Goal: Task Accomplishment & Management: Complete application form

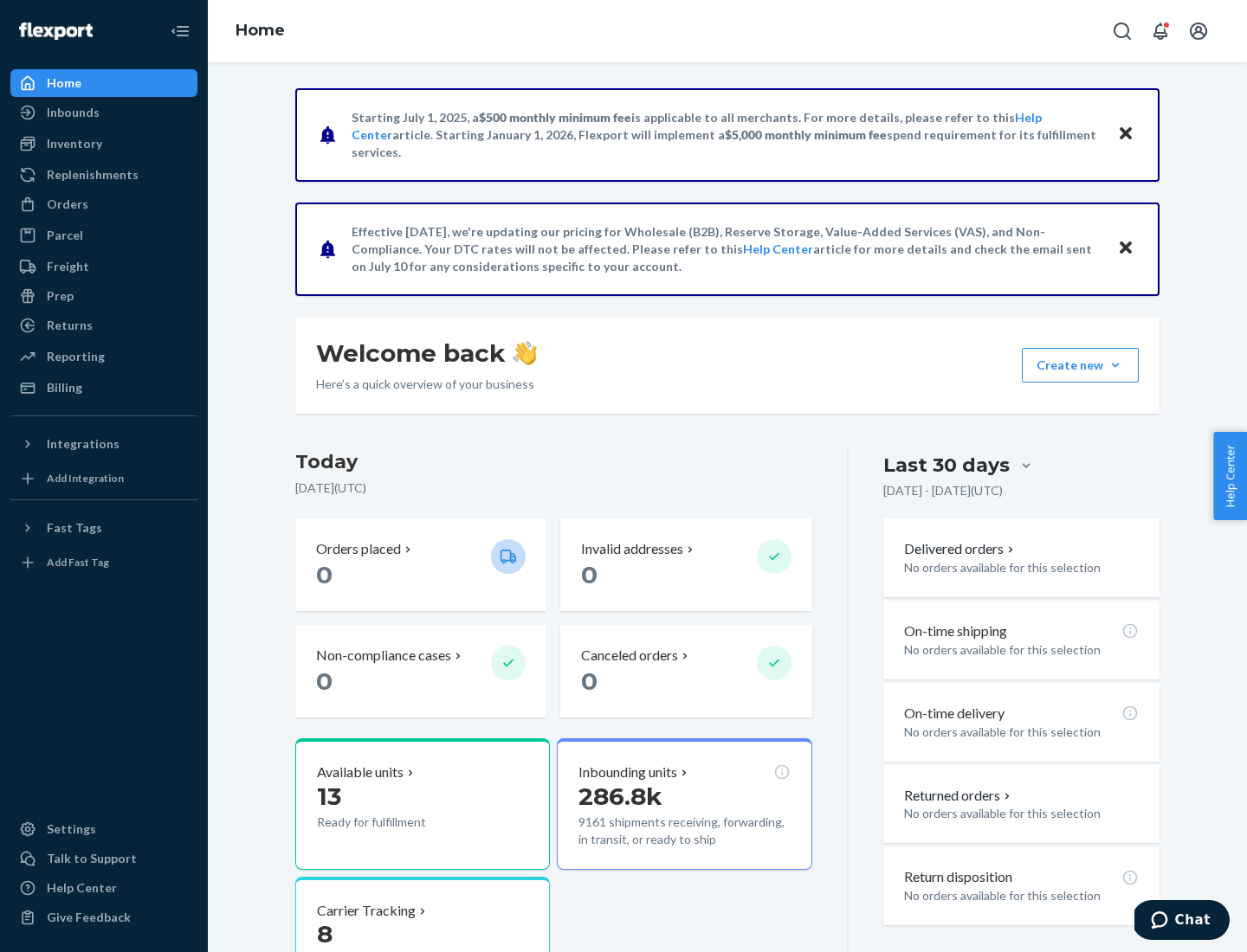
click at [1116, 366] on button "Create new Create new inbound Create new order Create new product" at bounding box center [1080, 365] width 117 height 34
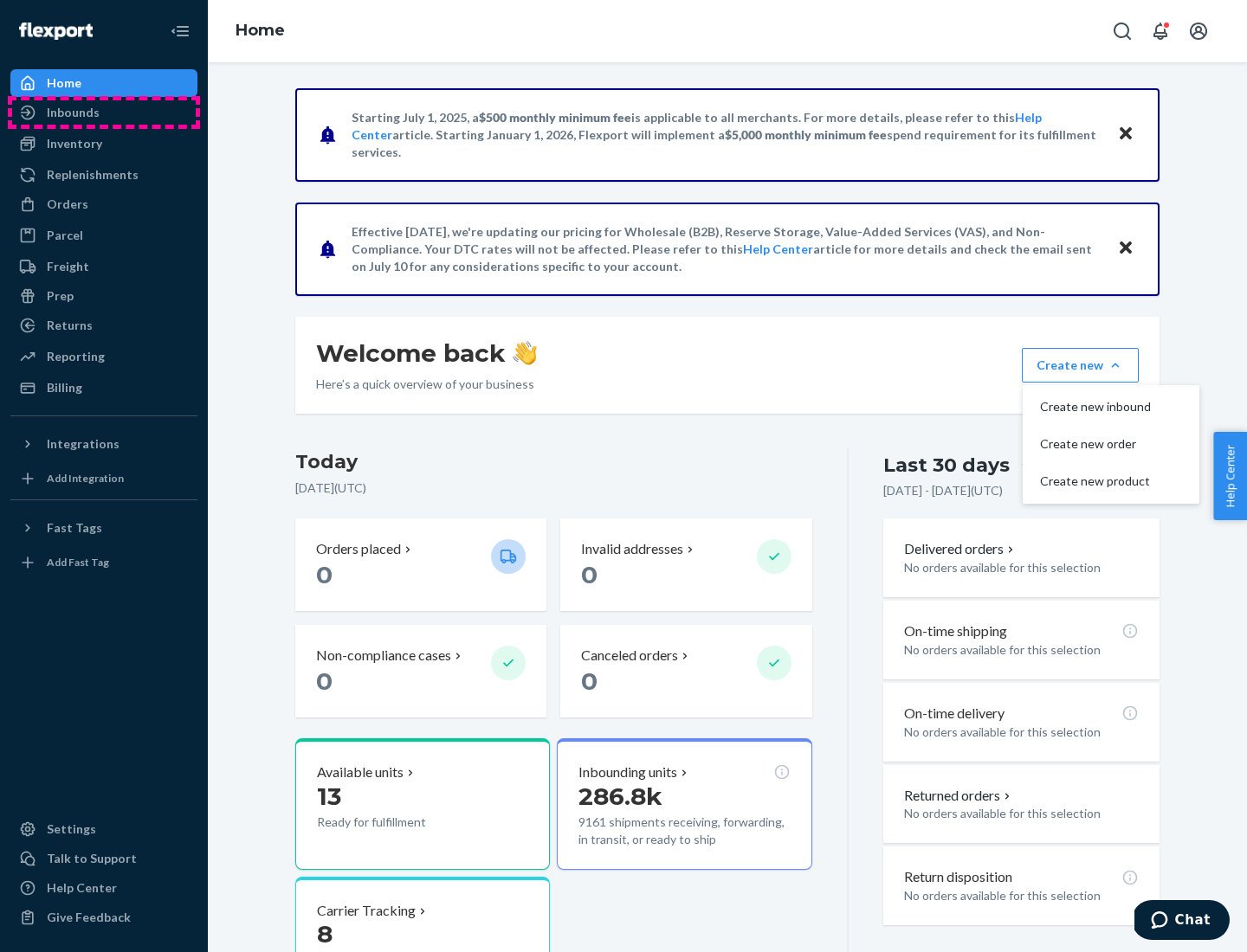
click at [104, 113] on div "Inbounds" at bounding box center [104, 113] width 184 height 25
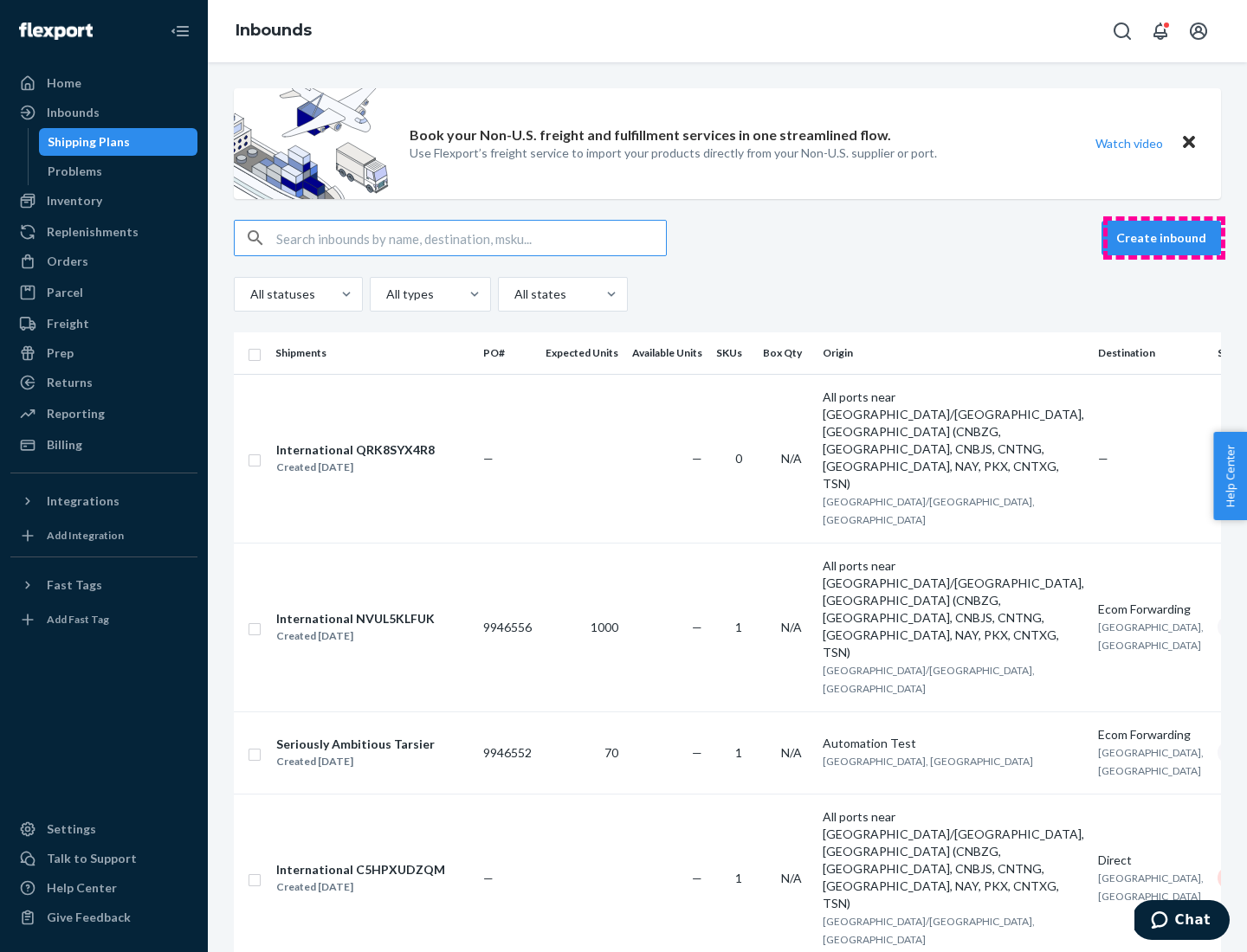
click at [1164, 238] on button "Create inbound" at bounding box center [1162, 237] width 120 height 34
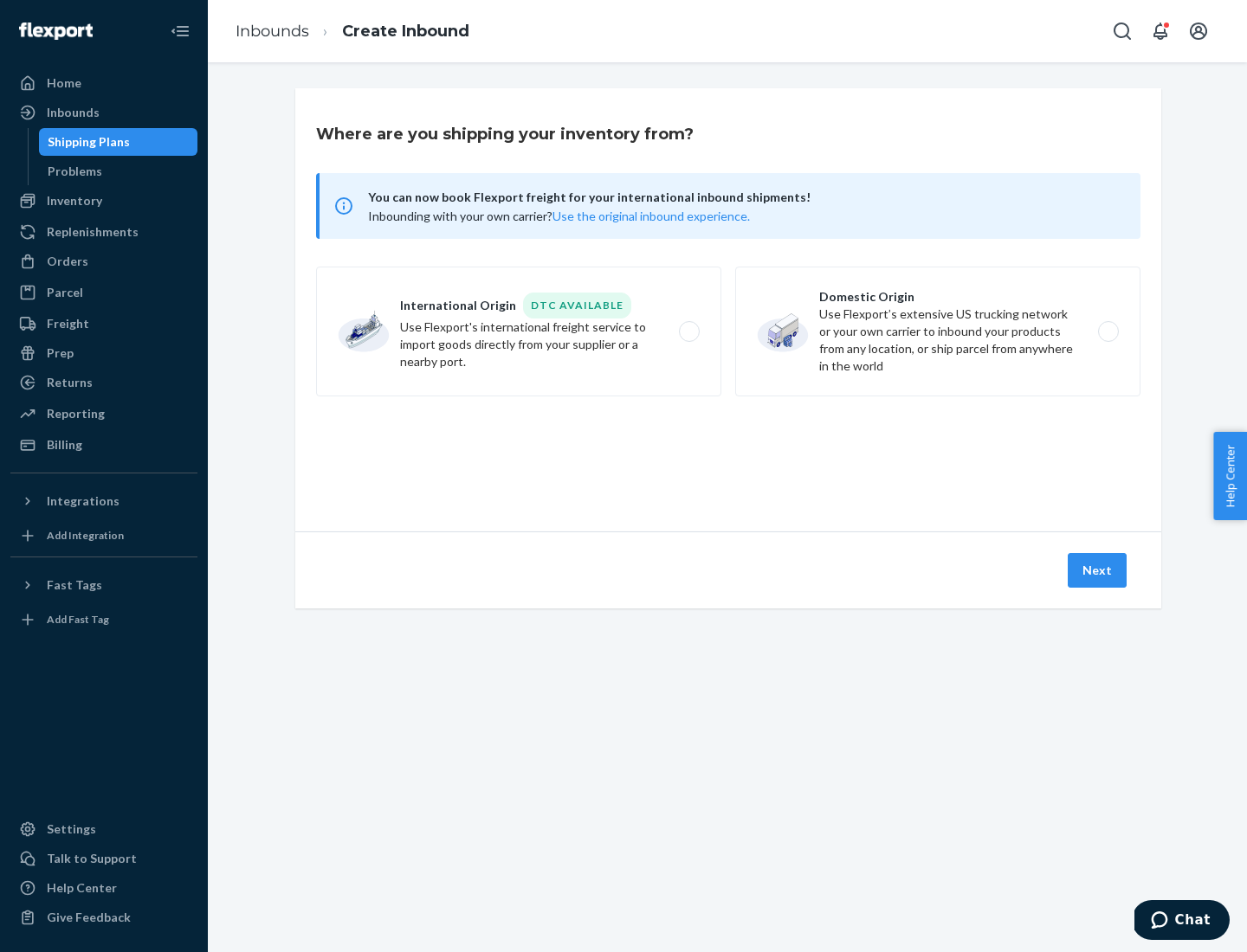
click at [938, 331] on label "Domestic Origin Use Flexport’s extensive US trucking network or your own carrie…" at bounding box center [937, 331] width 405 height 130
click at [1108, 331] on input "Domestic Origin Use Flexport’s extensive US trucking network or your own carrie…" at bounding box center [1113, 331] width 11 height 11
radio input "true"
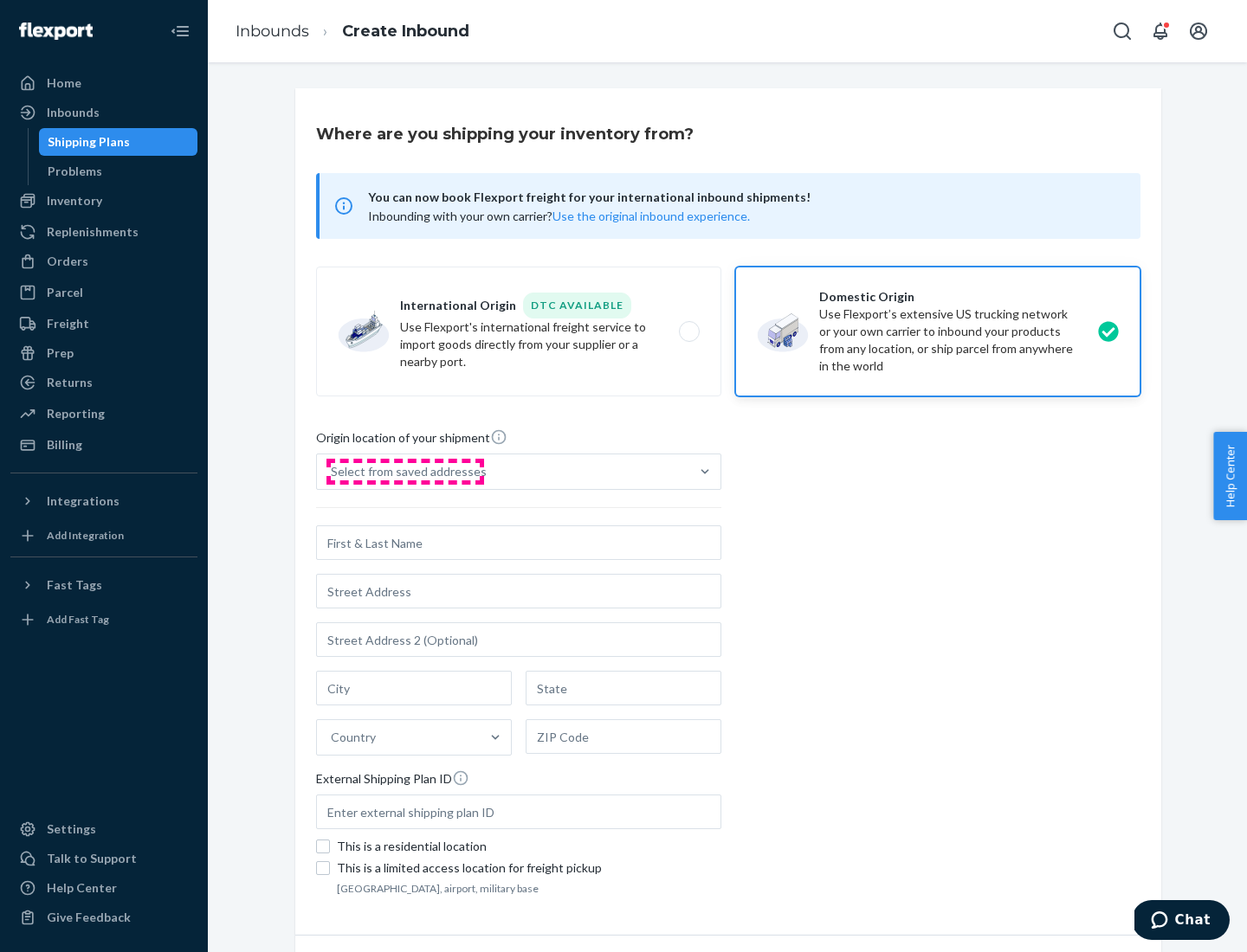
click at [405, 472] on div "Select from saved addresses" at bounding box center [408, 472] width 156 height 18
click at [332, 472] on input "Select from saved addresses" at bounding box center [332, 472] width 2 height 18
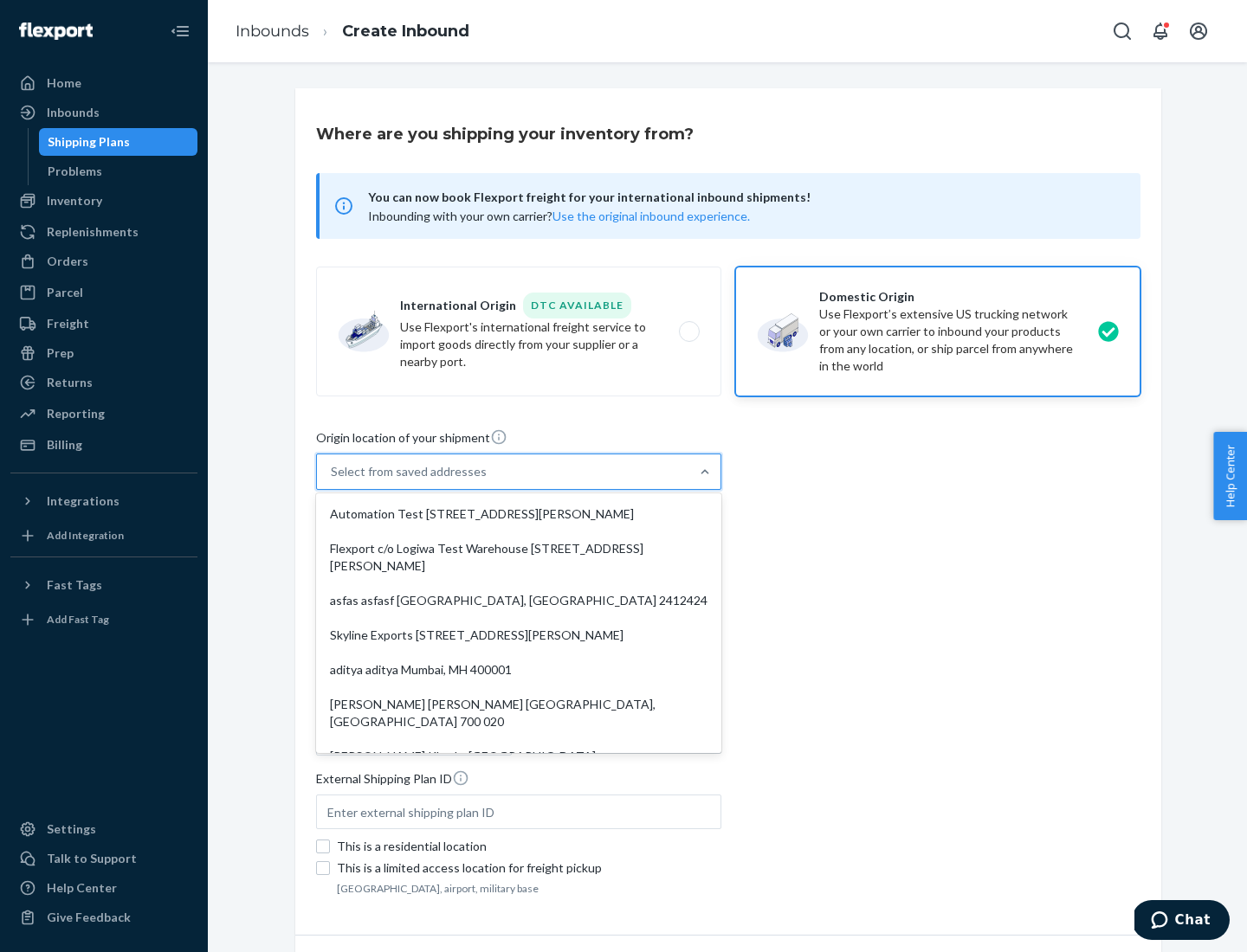
scroll to position [7, 0]
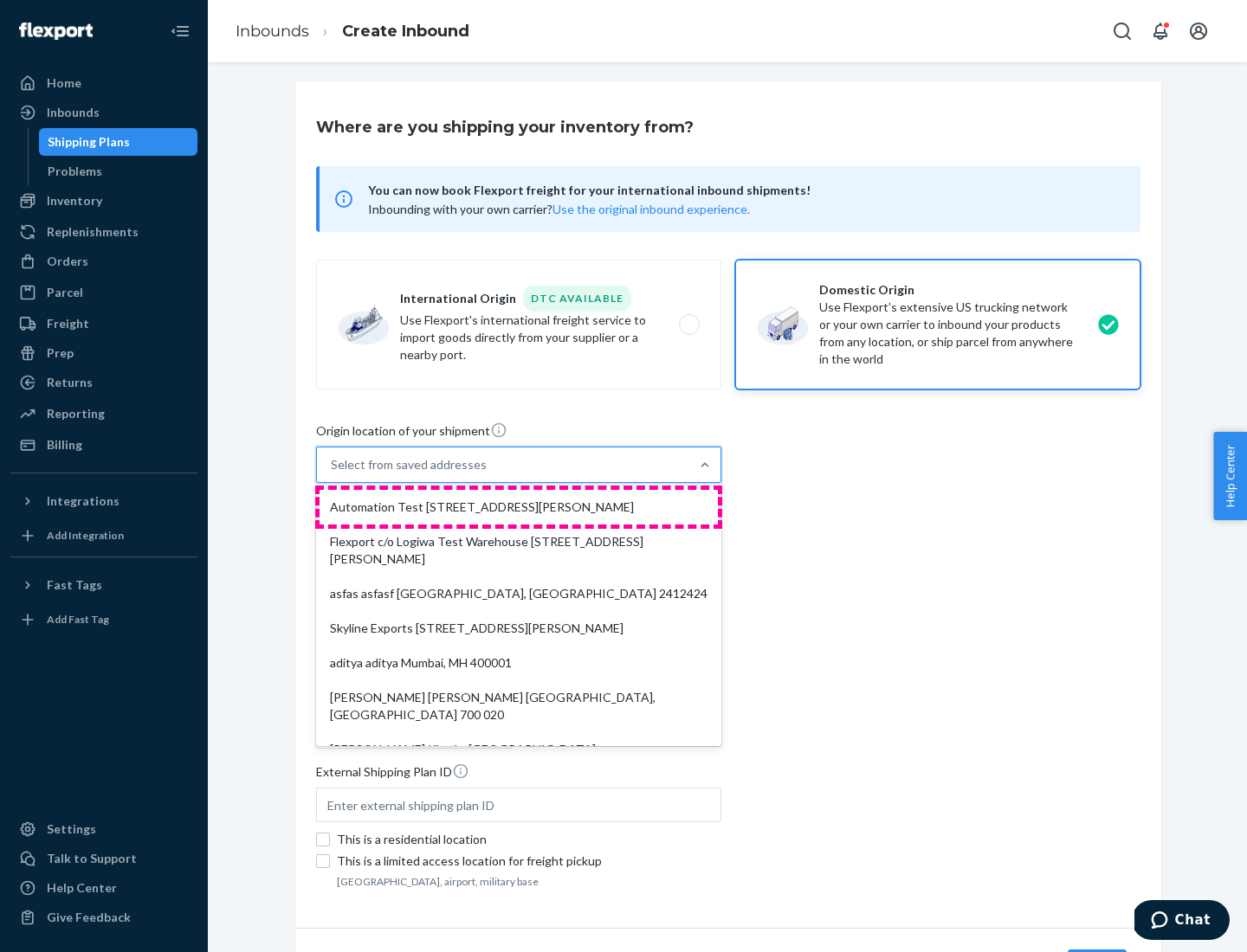
click at [519, 507] on div "Automation Test [STREET_ADDRESS][PERSON_NAME]" at bounding box center [518, 506] width 398 height 34
click at [332, 474] on input "option Automation Test [STREET_ADDRESS][PERSON_NAME]. 9 results available. Use …" at bounding box center [332, 465] width 2 height 18
type input "Automation Test"
type input "[STREET_ADDRESS][PERSON_NAME]"
type input "9th Floor"
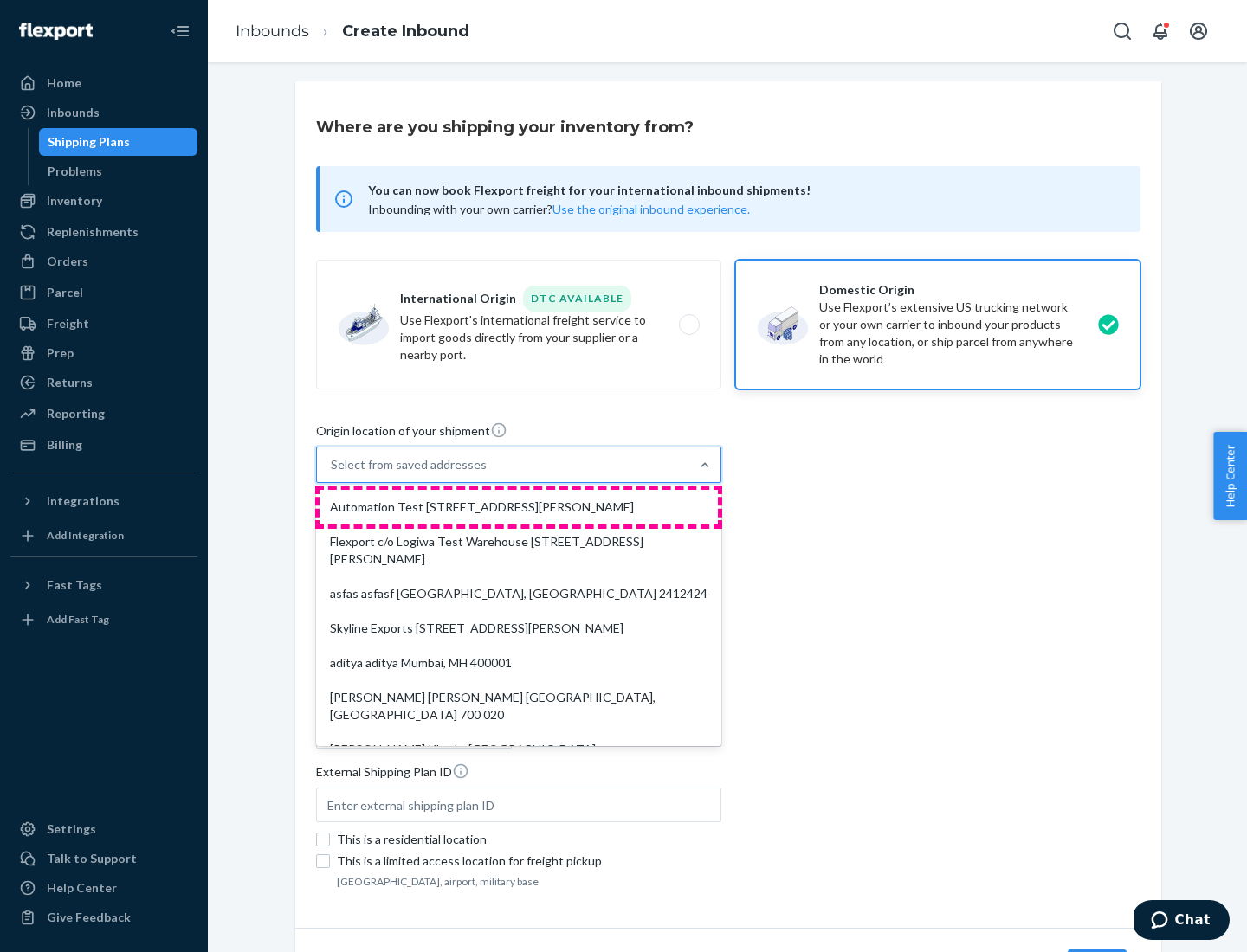
type input "[GEOGRAPHIC_DATA]"
type input "CA"
type input "94104"
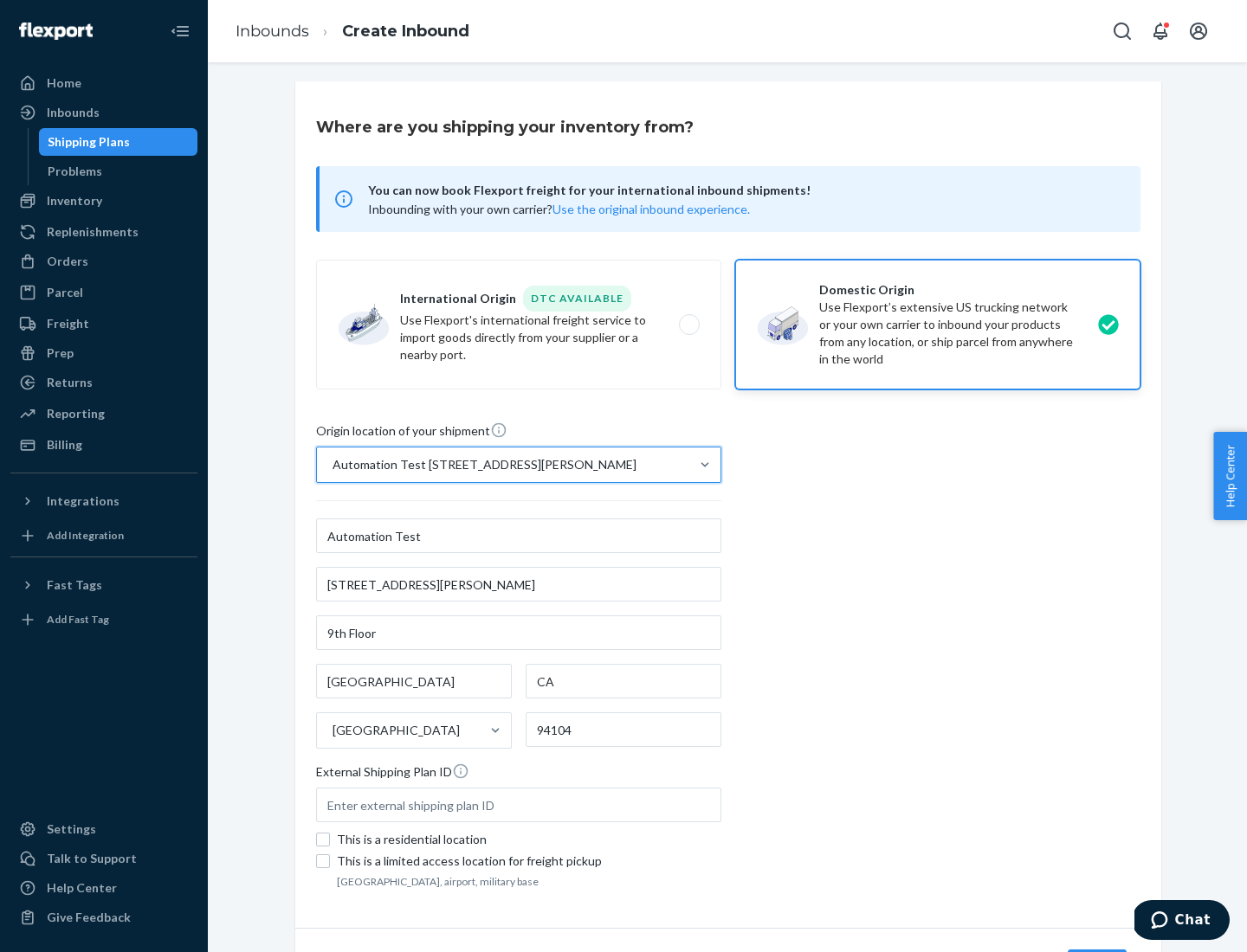
scroll to position [101, 0]
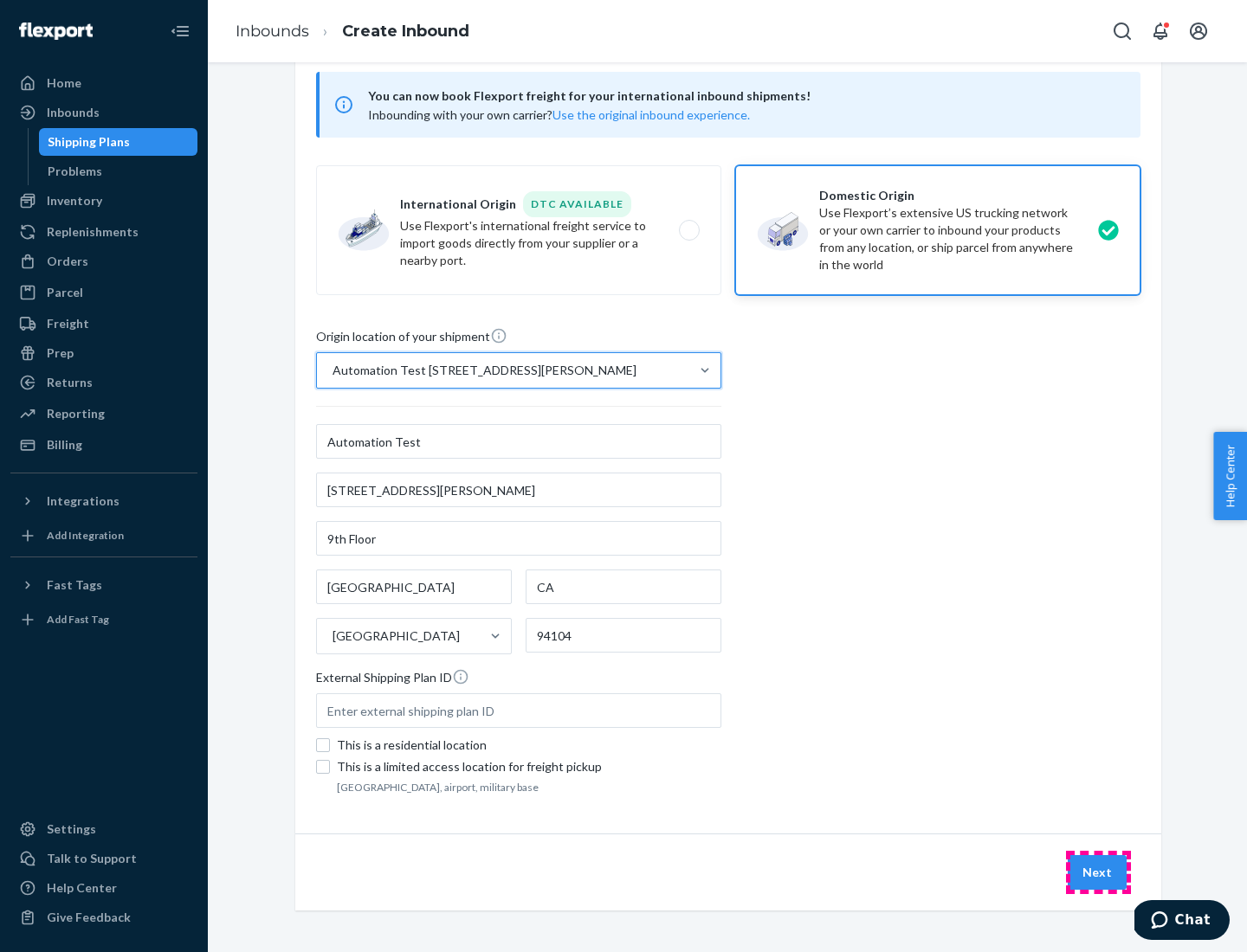
click at [1098, 873] on button "Next" at bounding box center [1097, 872] width 59 height 34
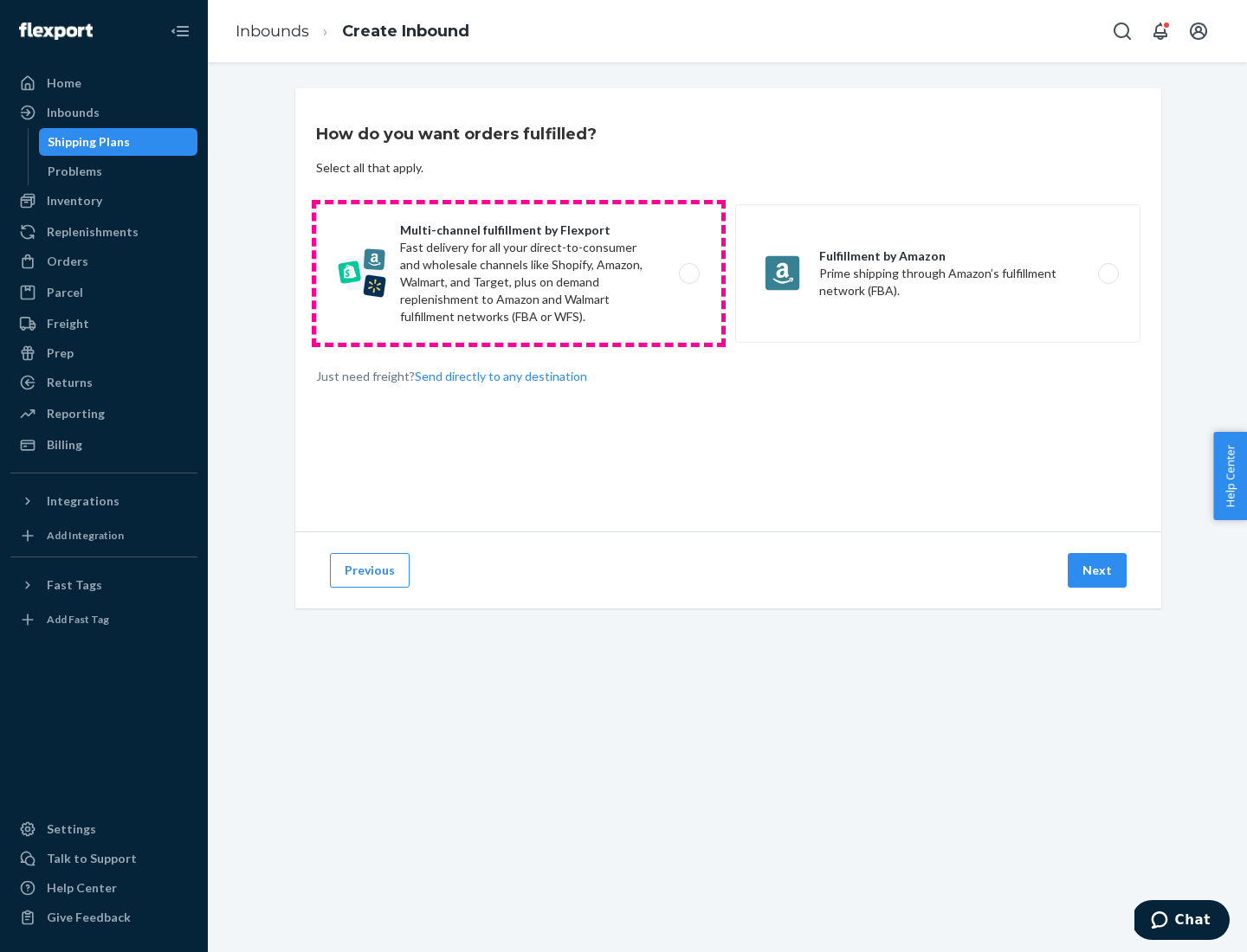
click at [519, 273] on label "Multi-channel fulfillment by Flexport Fast delivery for all your direct-to-cons…" at bounding box center [518, 273] width 405 height 139
click at [689, 273] on input "Multi-channel fulfillment by Flexport Fast delivery for all your direct-to-cons…" at bounding box center [694, 273] width 11 height 11
radio input "true"
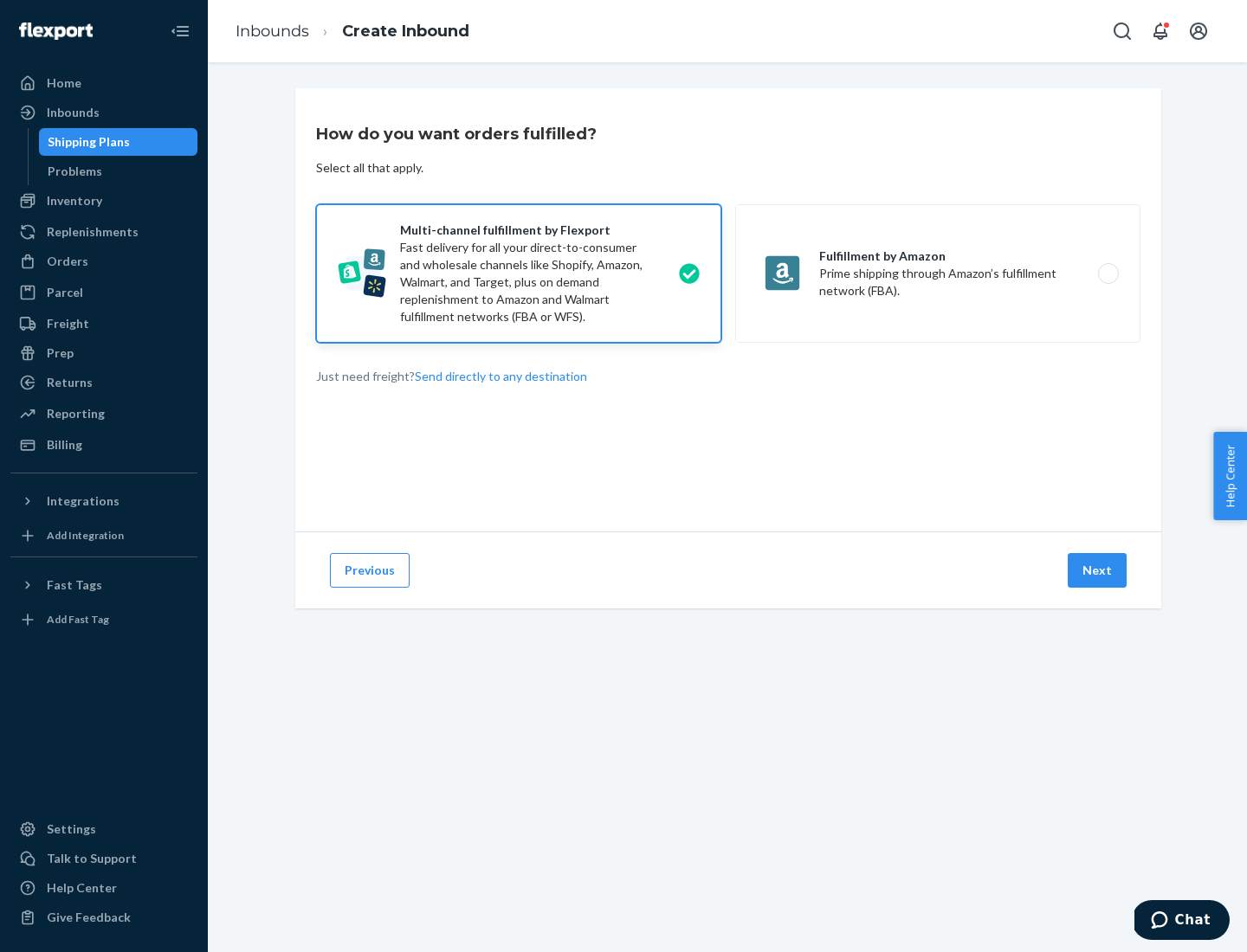
click at [1098, 570] on button "Next" at bounding box center [1097, 570] width 59 height 34
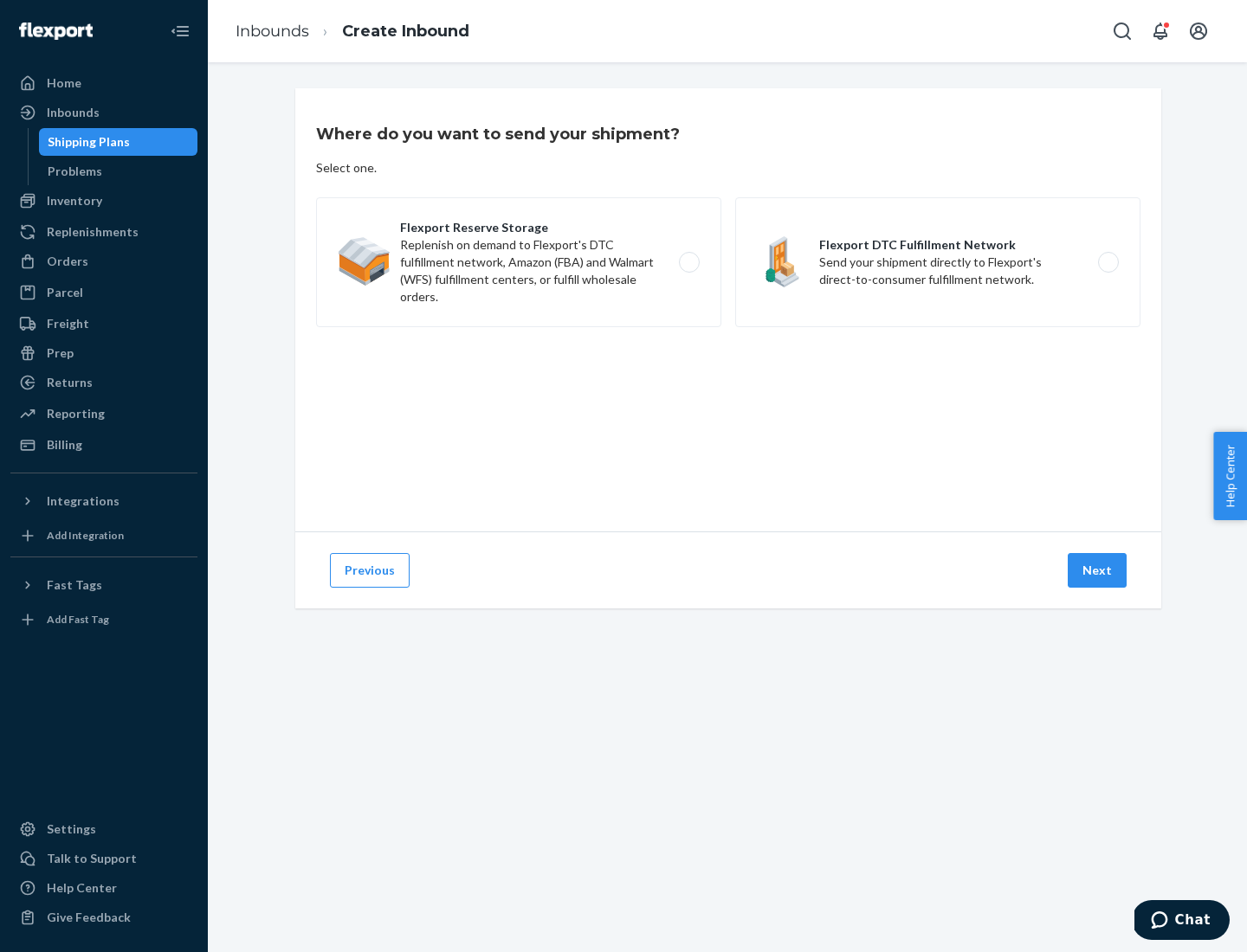
click at [938, 262] on label "Flexport DTC Fulfillment Network Send your shipment directly to Flexport's dire…" at bounding box center [937, 263] width 405 height 130
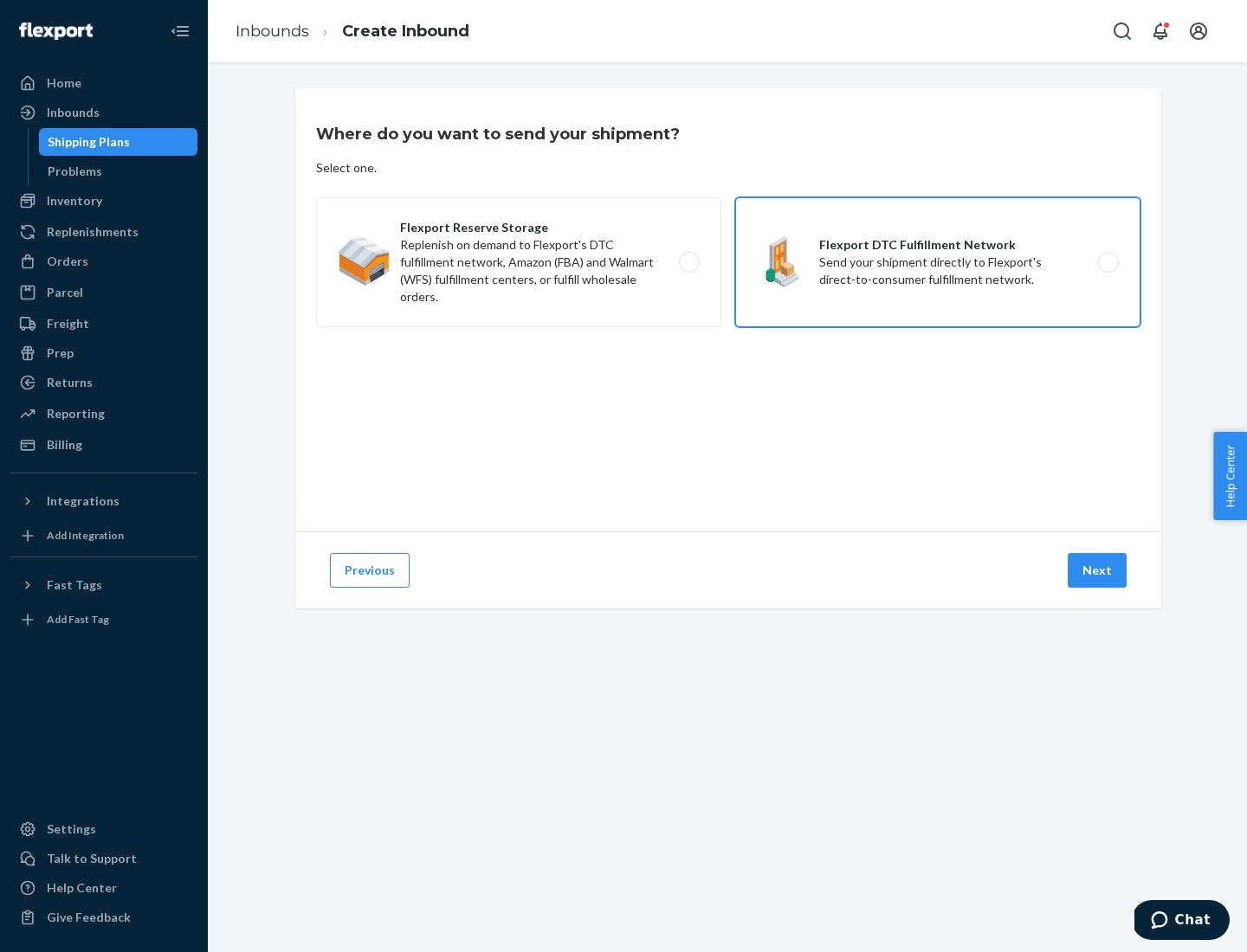
click at [1108, 262] on input "Flexport DTC Fulfillment Network Send your shipment directly to Flexport's dire…" at bounding box center [1113, 263] width 11 height 11
radio input "true"
click at [1098, 570] on button "Next" at bounding box center [1097, 570] width 59 height 34
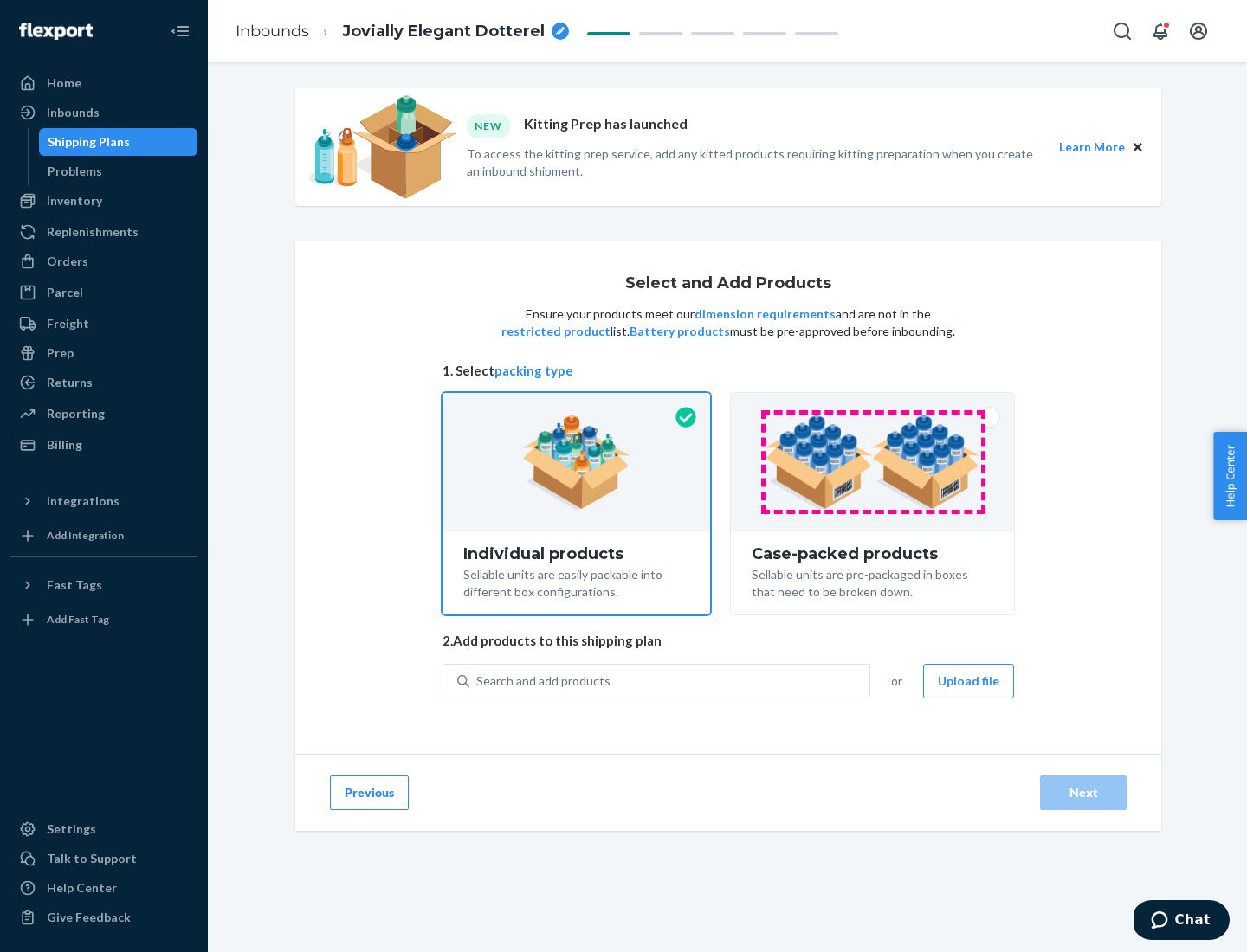
click at [873, 462] on img at bounding box center [872, 462] width 215 height 95
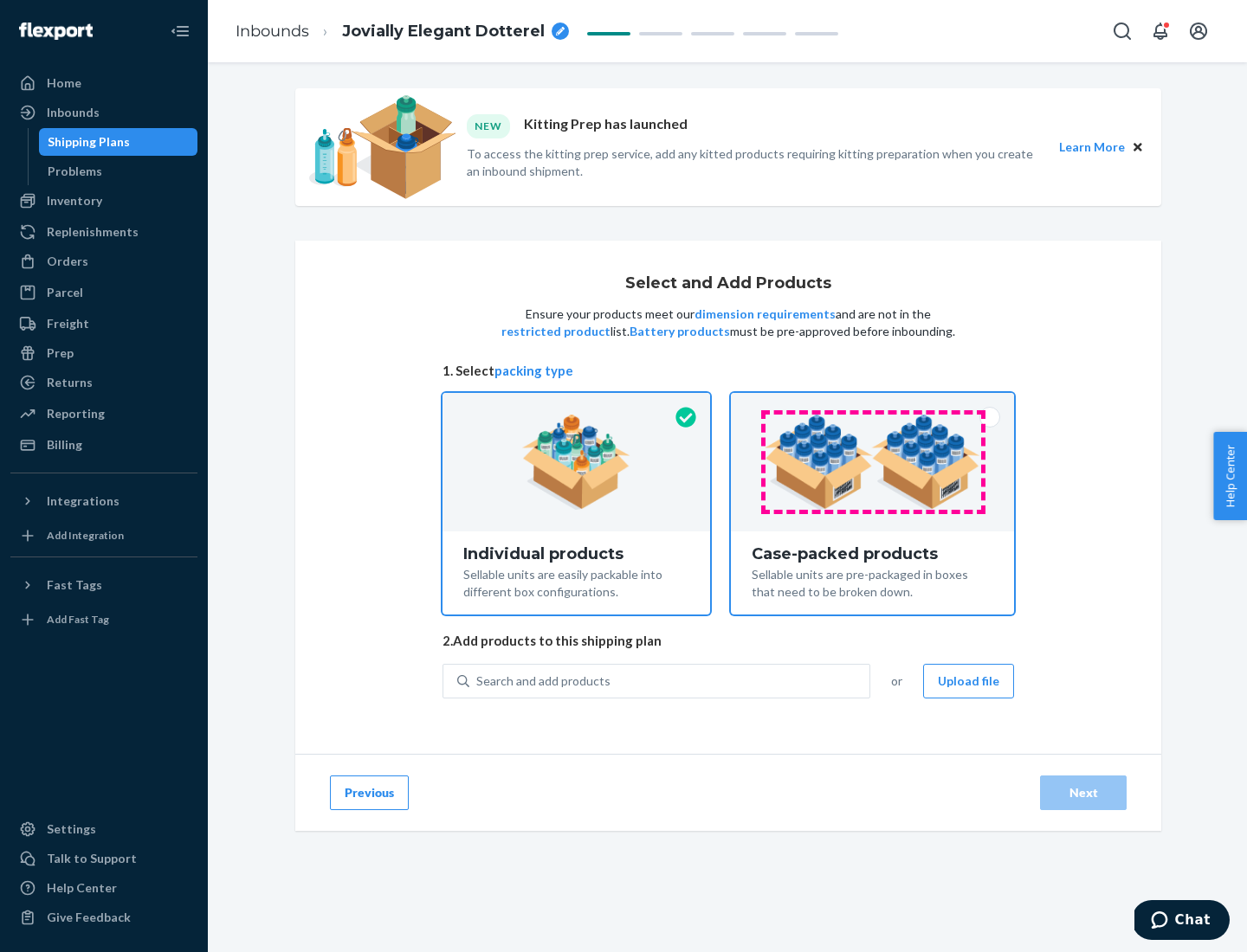
click at [873, 404] on input "Case-packed products Sellable units are pre-packaged in boxes that need to be b…" at bounding box center [872, 398] width 11 height 11
radio input "true"
radio input "false"
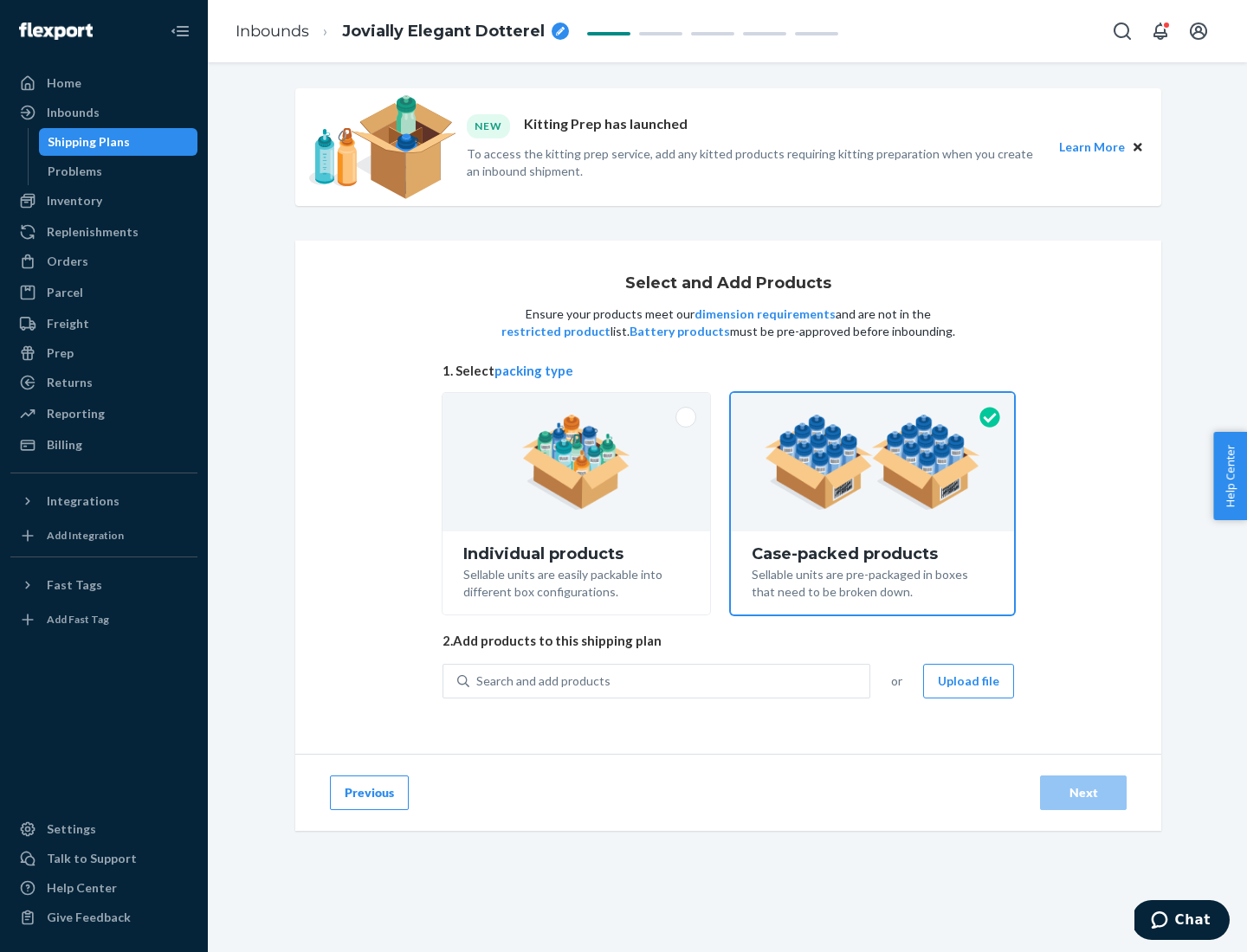
click at [670, 680] on div "Search and add products" at bounding box center [669, 680] width 400 height 31
click at [478, 680] on input "Search and add products" at bounding box center [478, 681] width 2 height 18
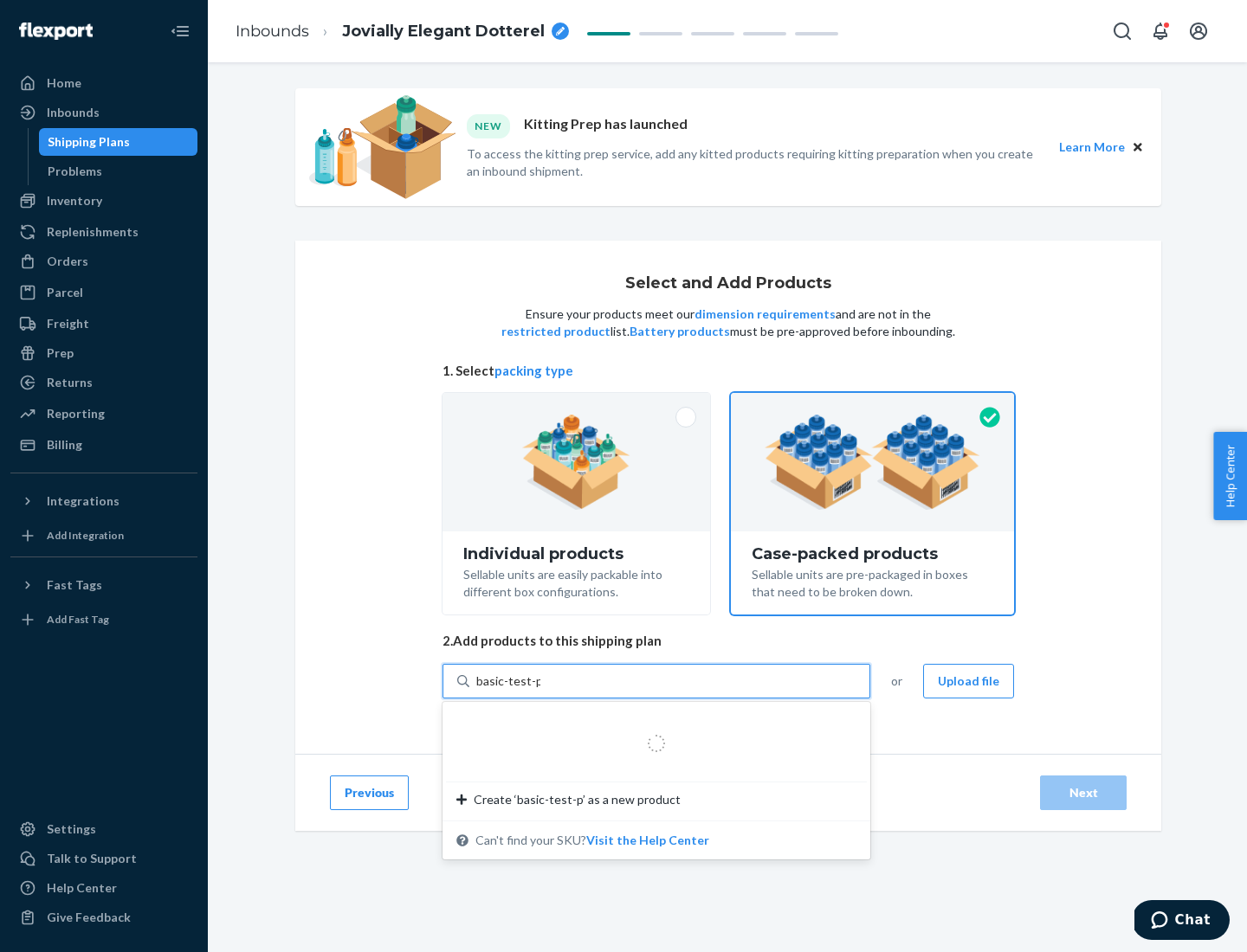
type input "basic-test-product-1"
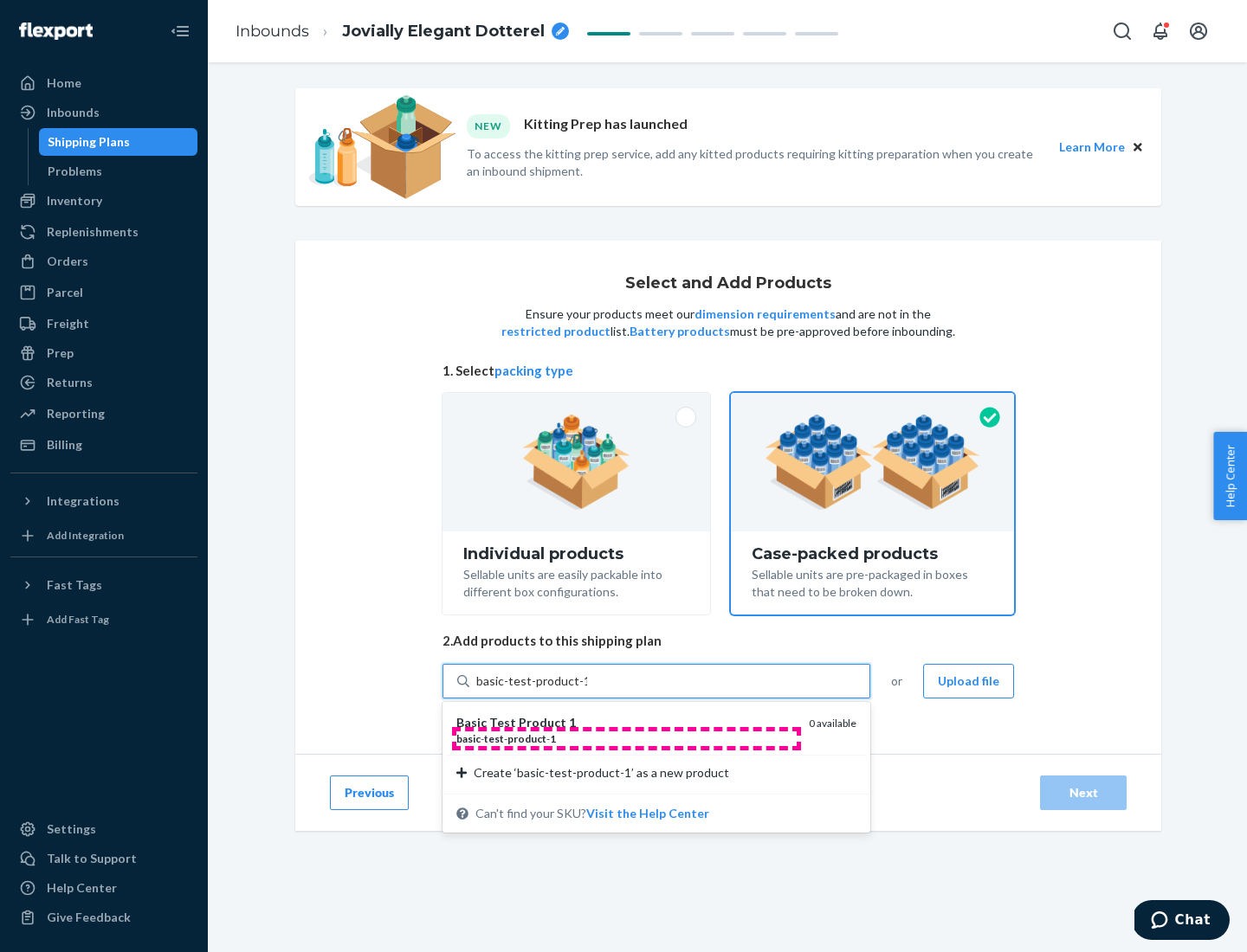
click at [626, 738] on div "basic - test - product - 1" at bounding box center [625, 738] width 339 height 15
click at [587, 690] on input "basic-test-product-1" at bounding box center [532, 681] width 111 height 18
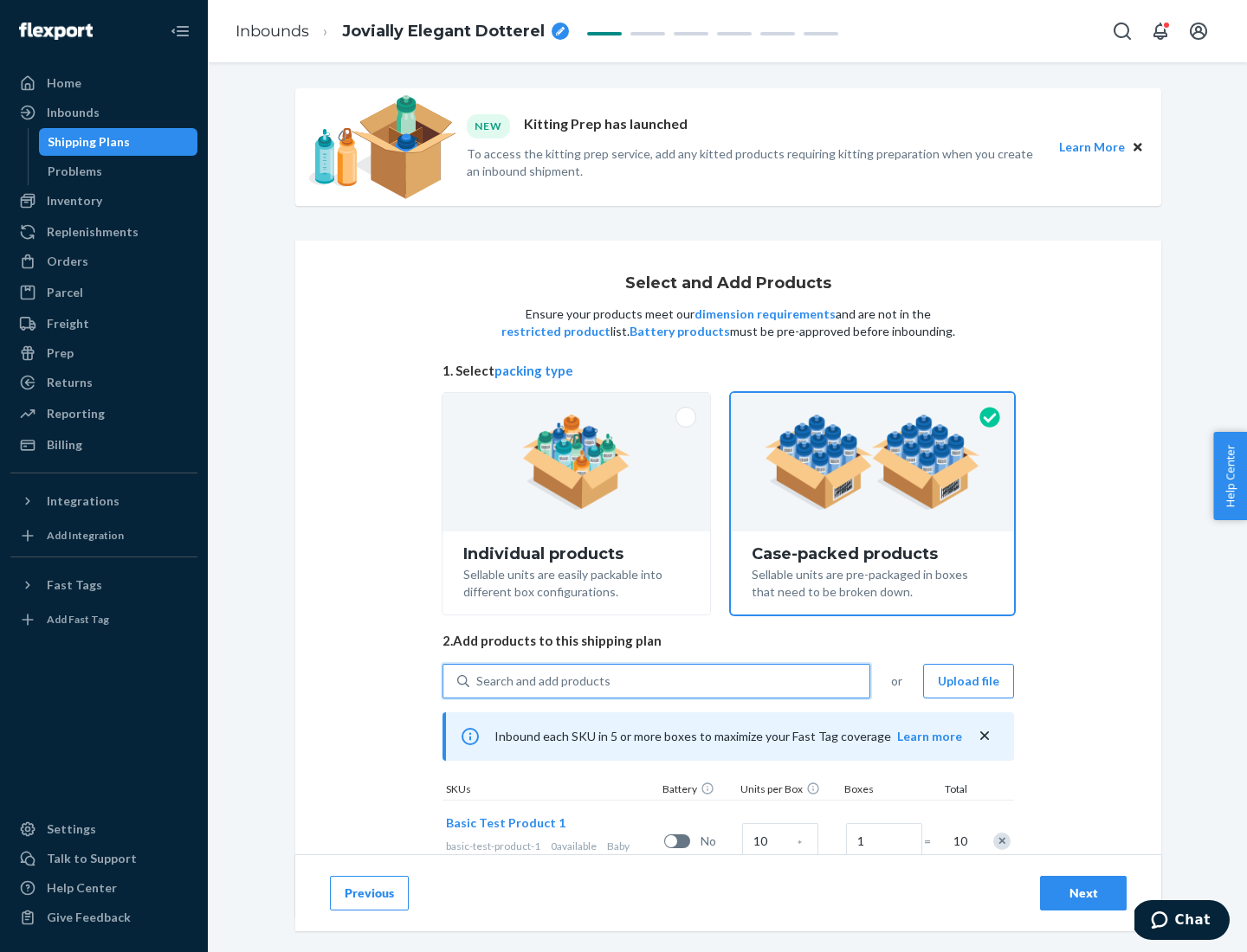
scroll to position [62, 0]
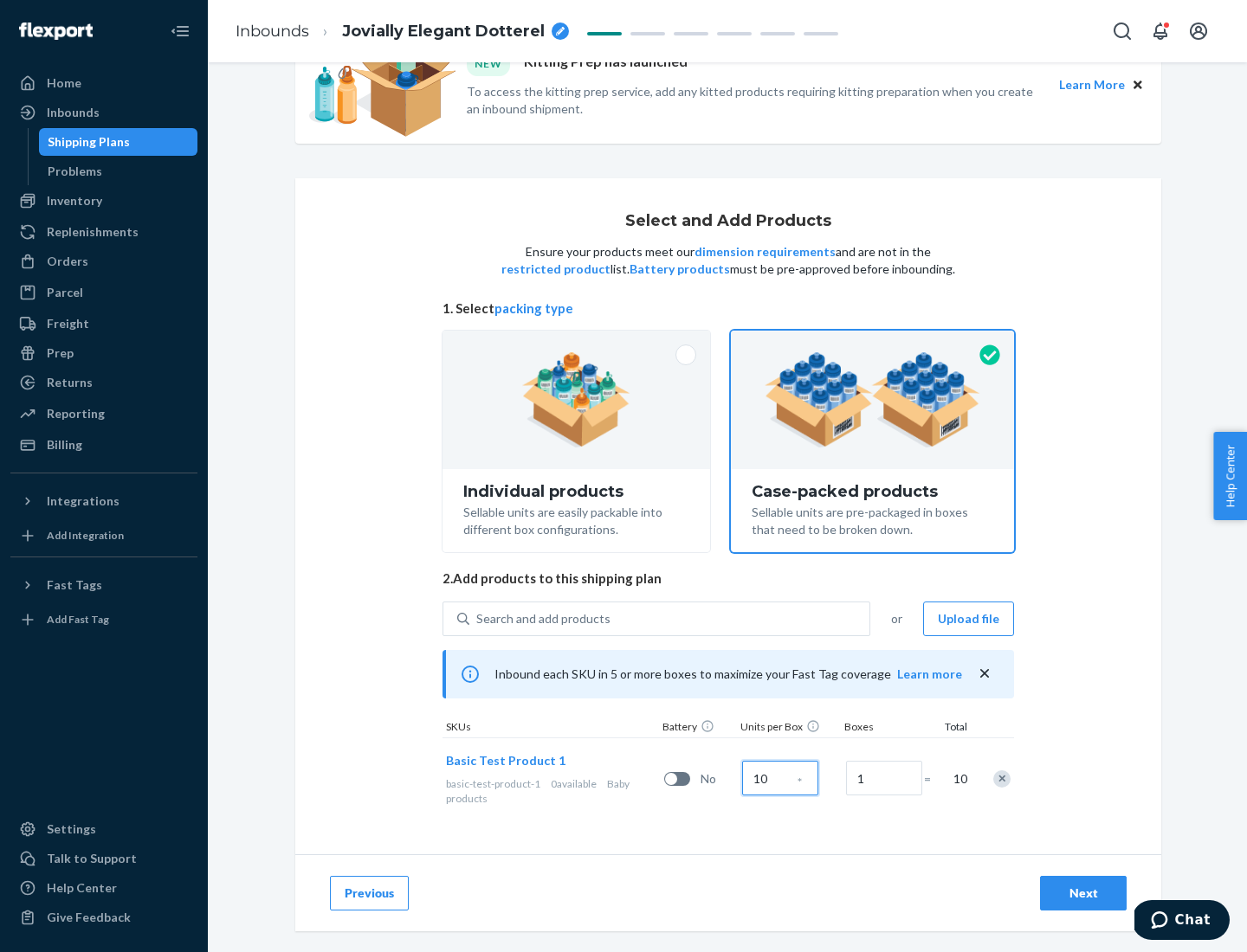
type input "10"
type input "7"
click at [1083, 893] on div "Next" at bounding box center [1083, 894] width 57 height 18
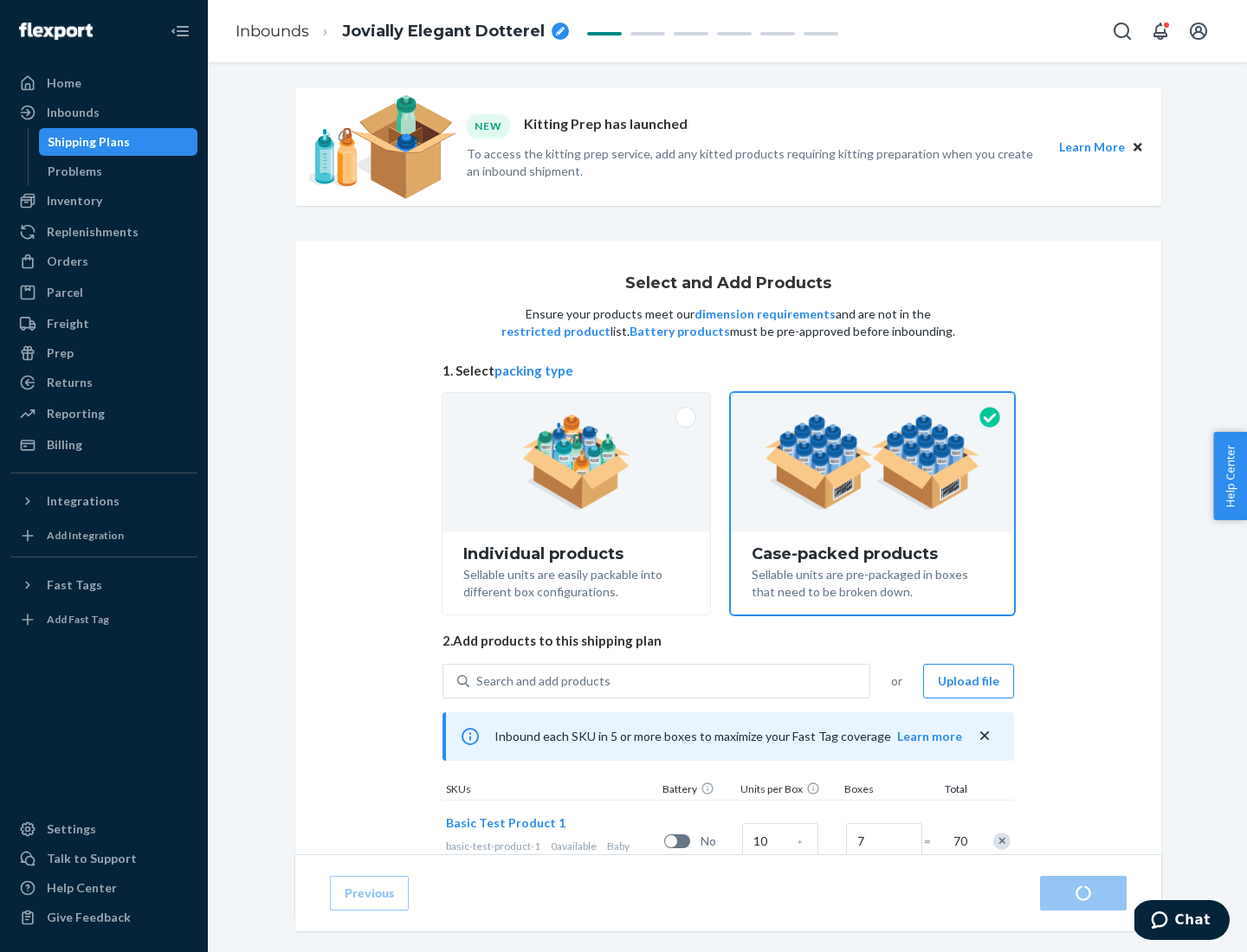
radio input "true"
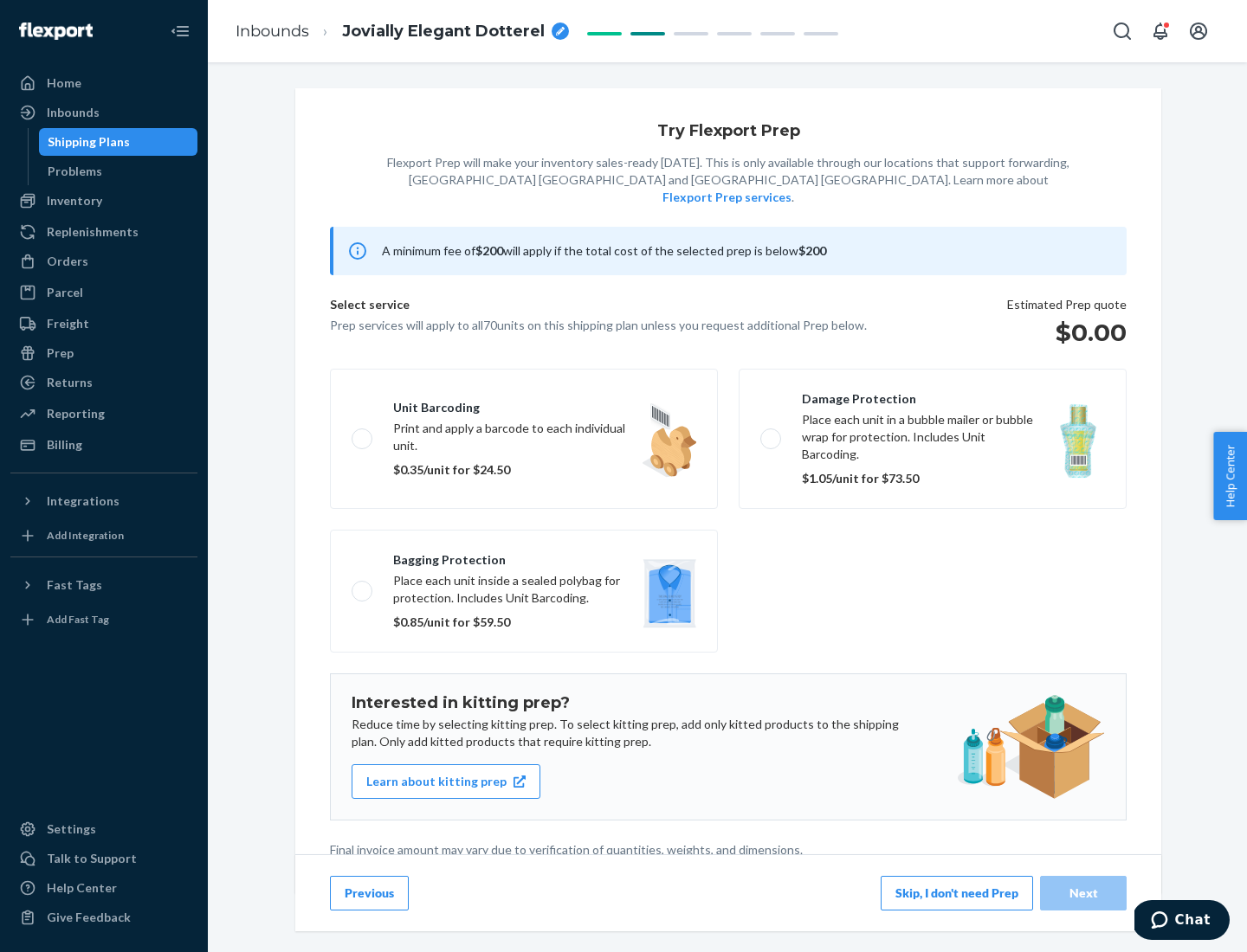
scroll to position [4, 0]
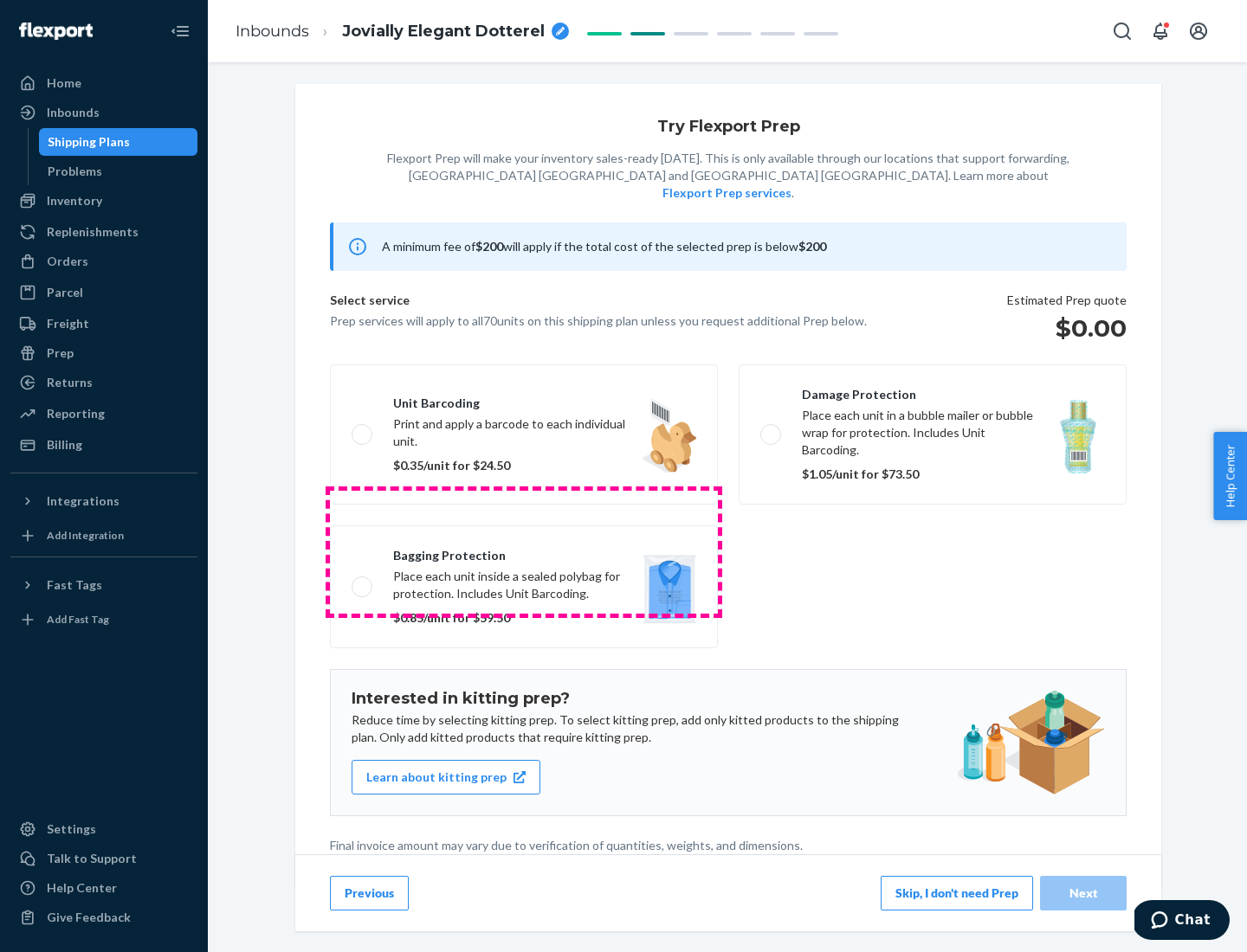
click at [524, 551] on label "Bagging protection Place each unit inside a sealed polybag for protection. Incl…" at bounding box center [523, 587] width 388 height 123
click at [363, 581] on input "Bagging protection Place each unit inside a sealed polybag for protection. Incl…" at bounding box center [357, 586] width 11 height 11
checkbox input "true"
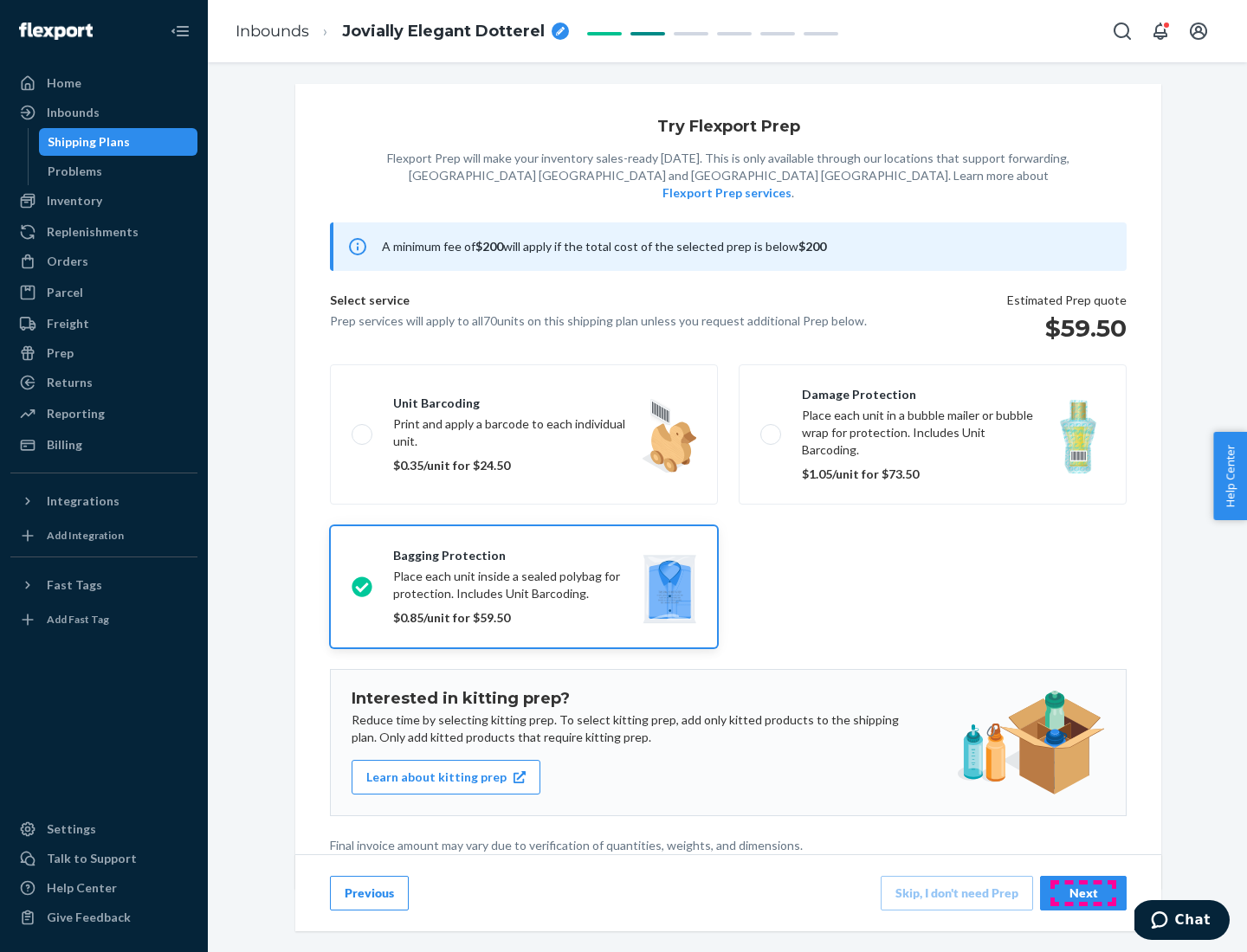
click at [1083, 892] on div "Next" at bounding box center [1083, 894] width 57 height 18
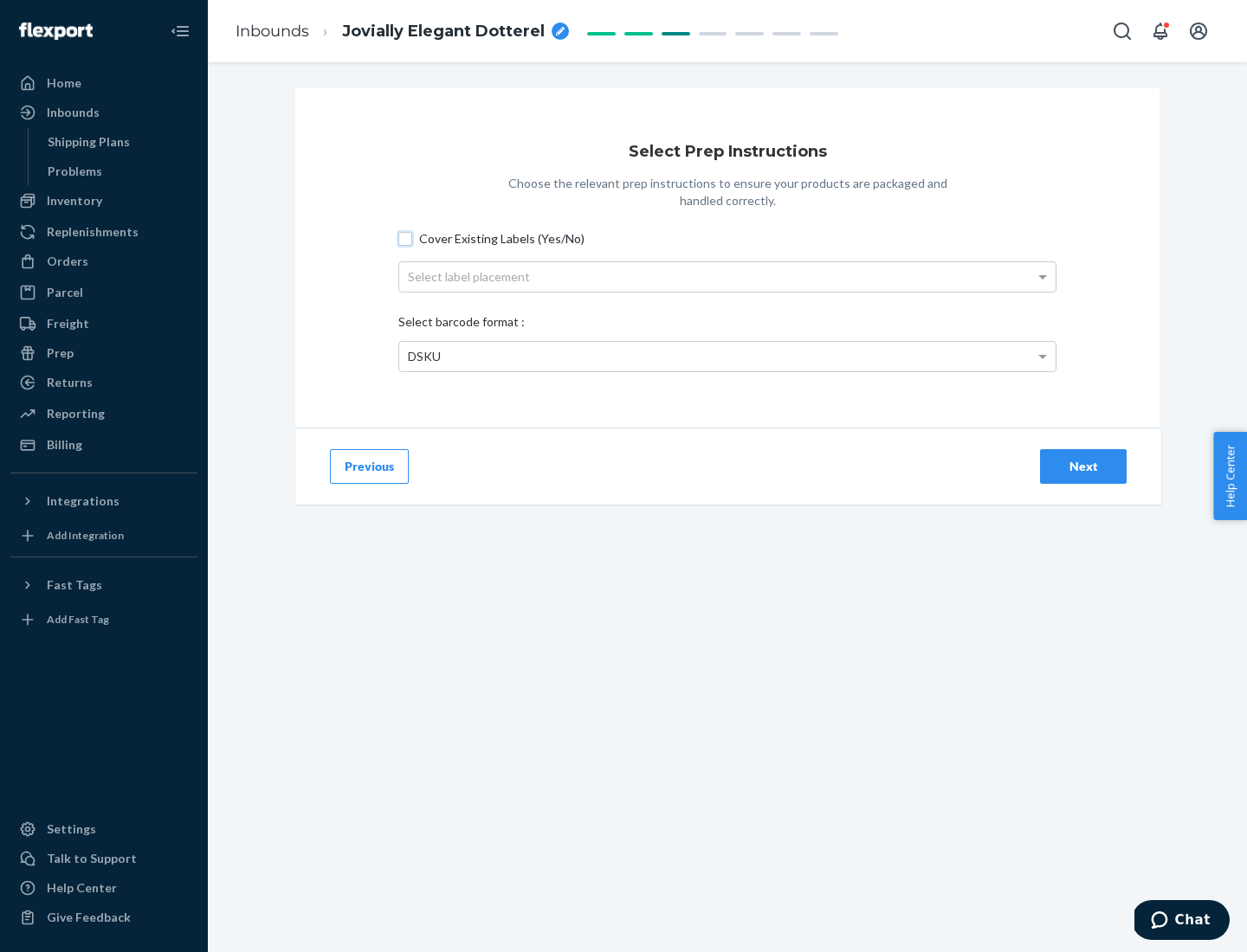
click at [405, 238] on input "Cover Existing Labels (Yes/No)" at bounding box center [405, 239] width 14 height 14
checkbox input "true"
click at [727, 276] on div "Select label placement" at bounding box center [727, 276] width 657 height 29
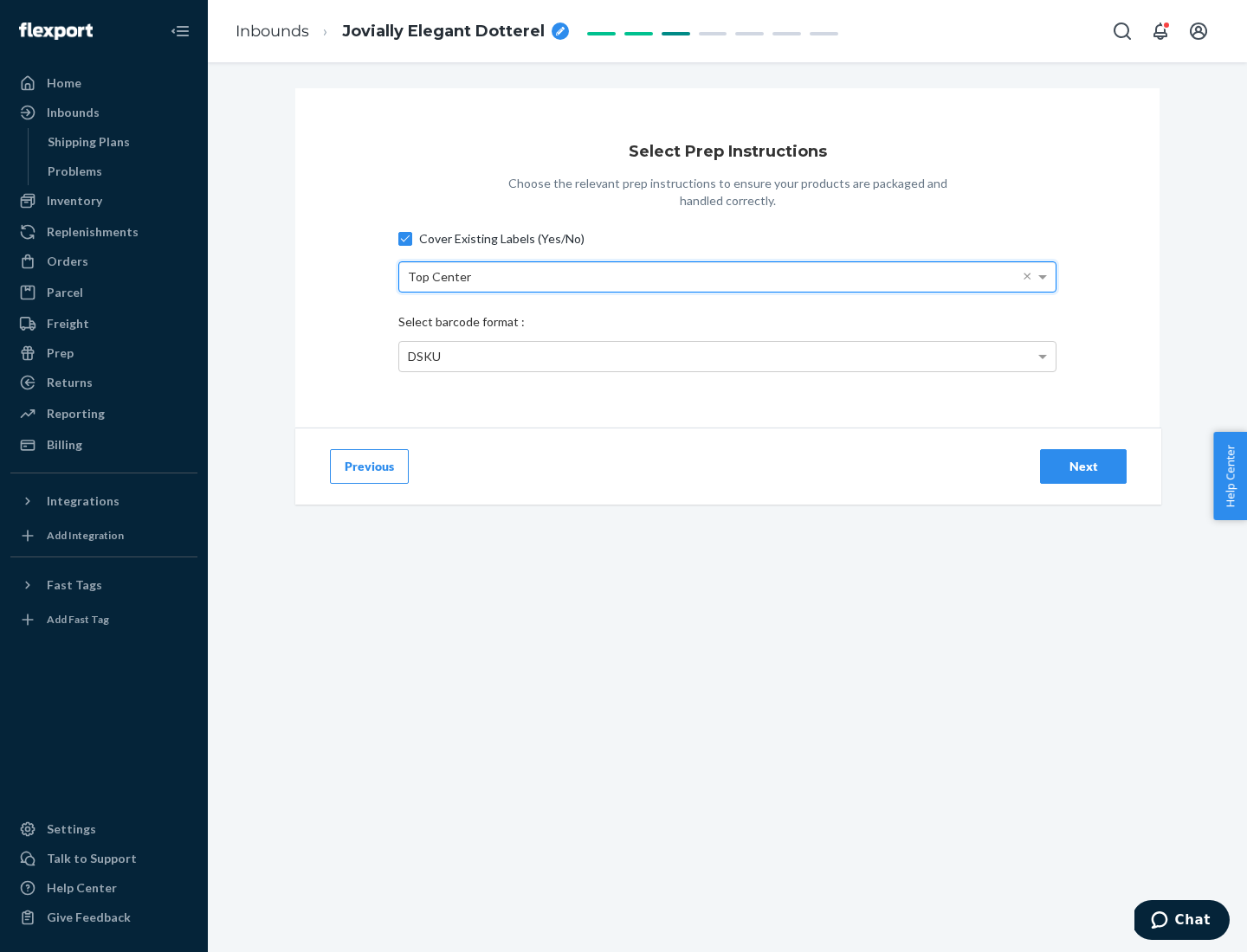
click at [727, 356] on div "DSKU" at bounding box center [727, 356] width 657 height 29
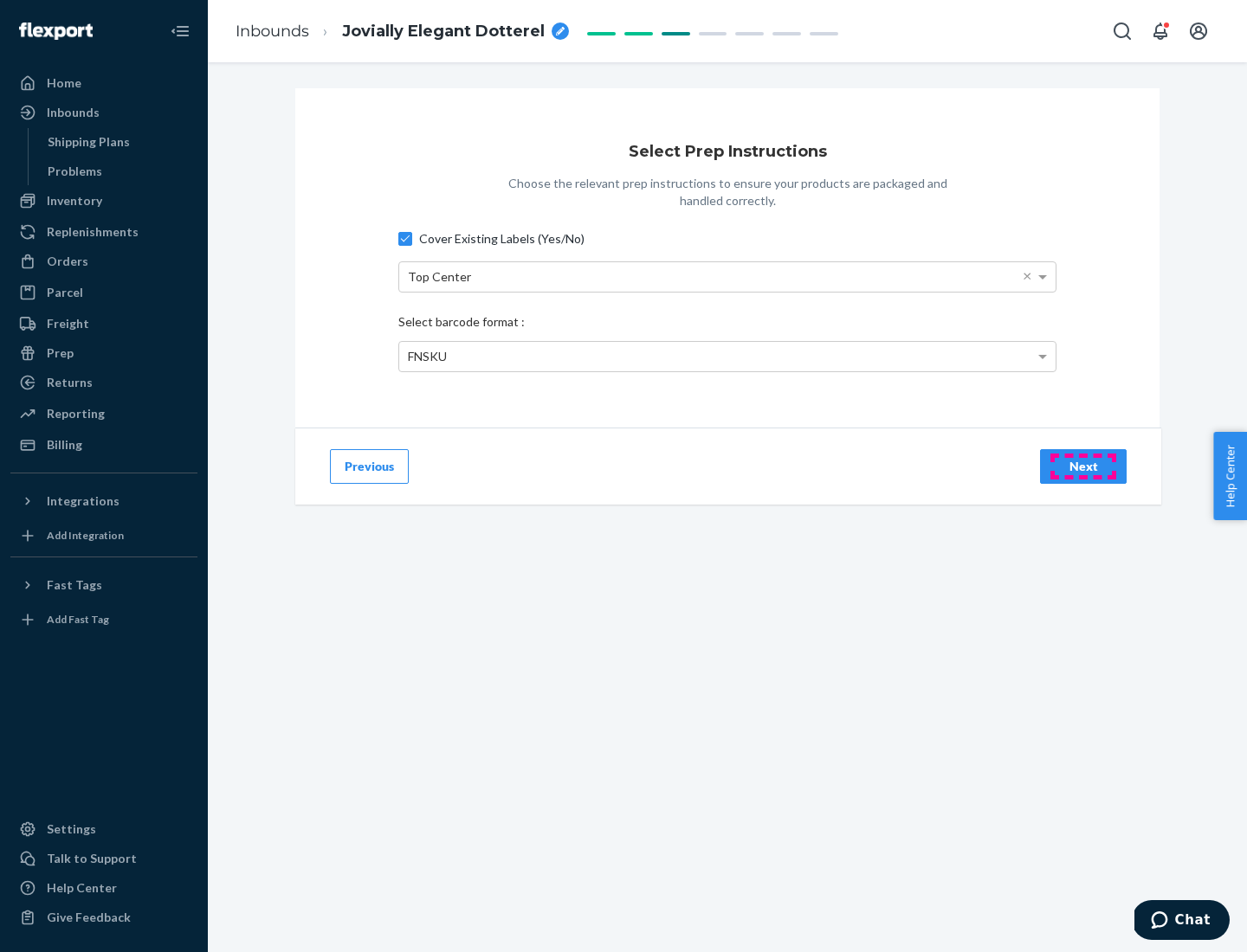
click at [1083, 466] on div "Next" at bounding box center [1083, 467] width 57 height 18
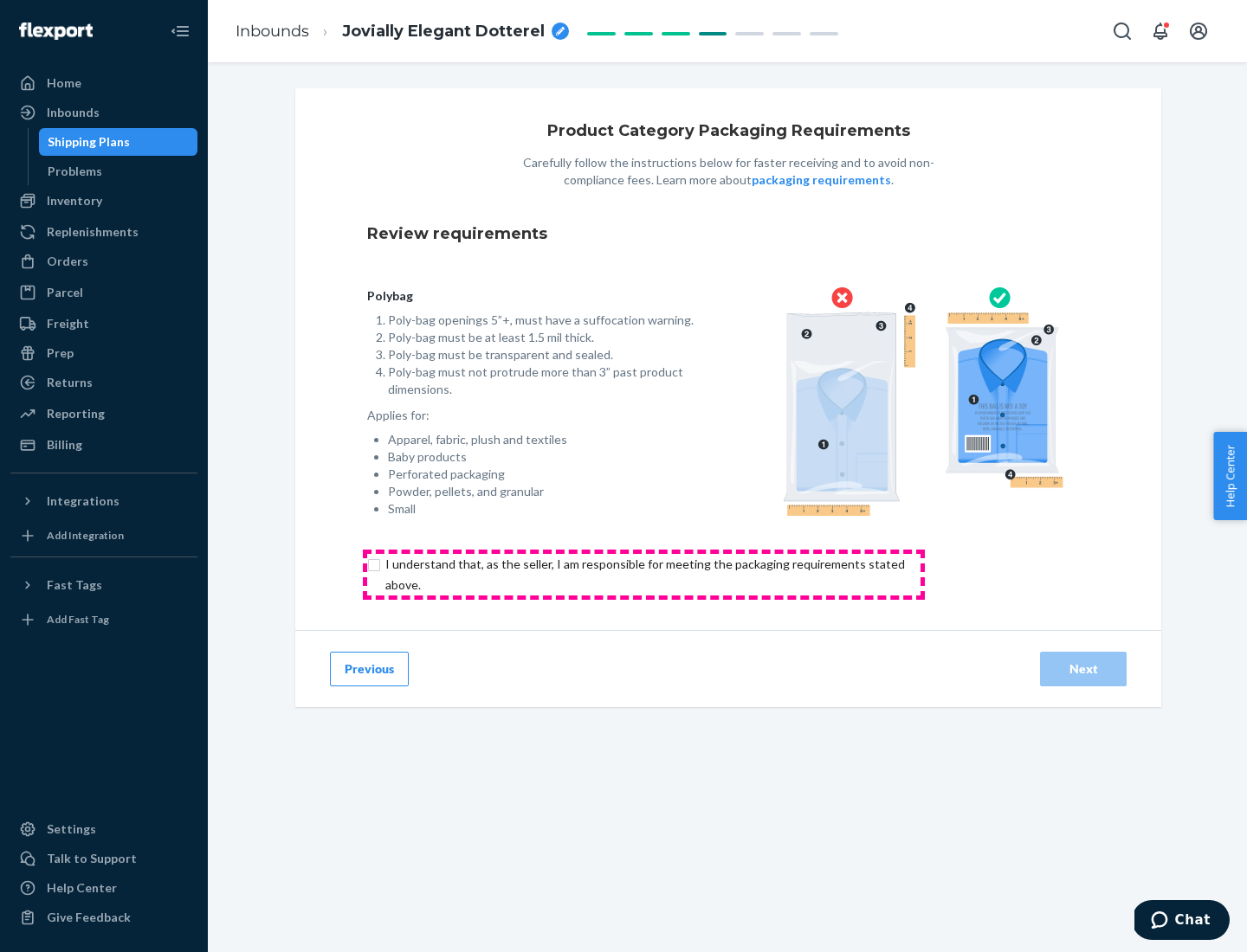
click at [644, 574] on input "checkbox" at bounding box center [655, 574] width 576 height 41
checkbox input "true"
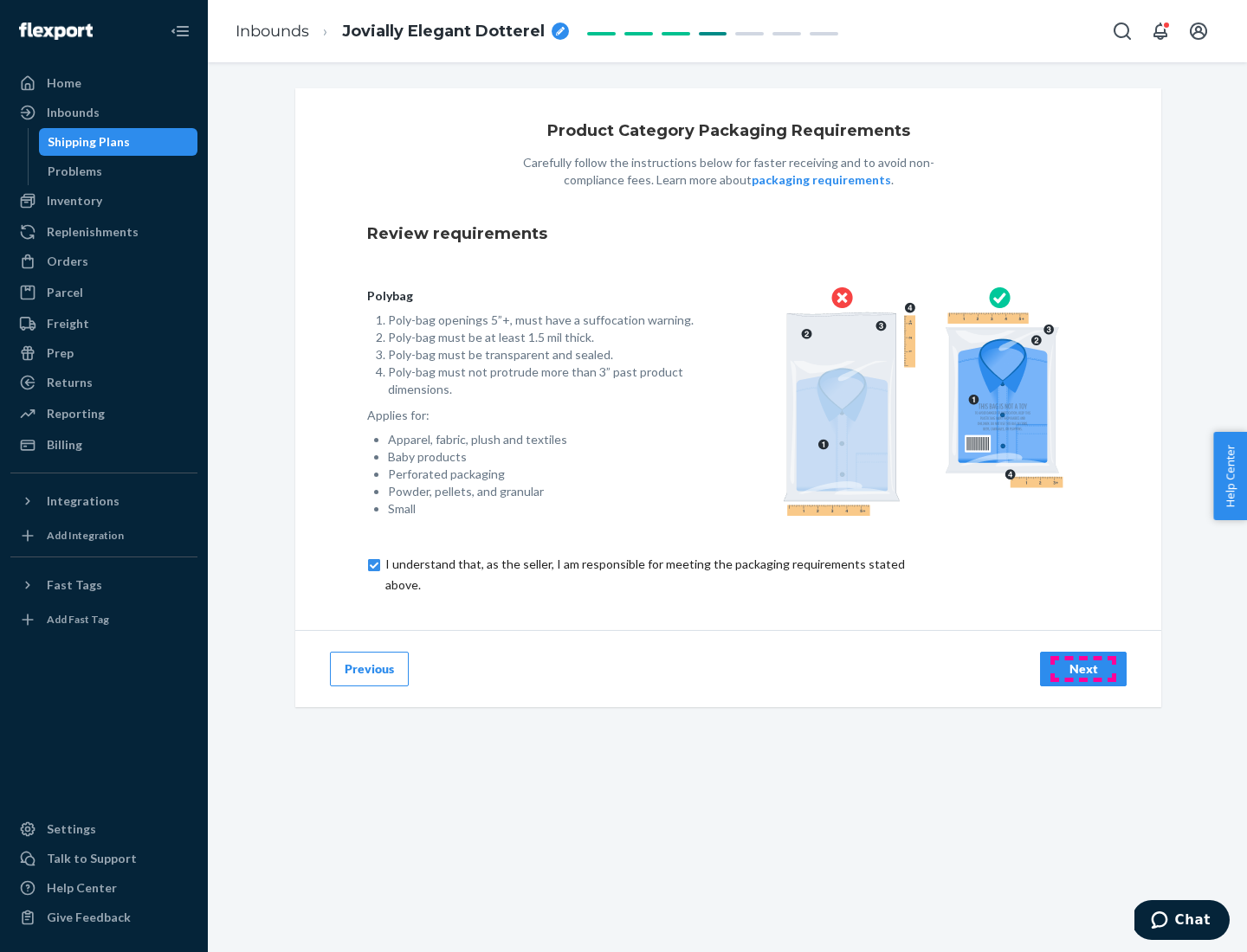
click at [1083, 668] on div "Next" at bounding box center [1083, 670] width 57 height 18
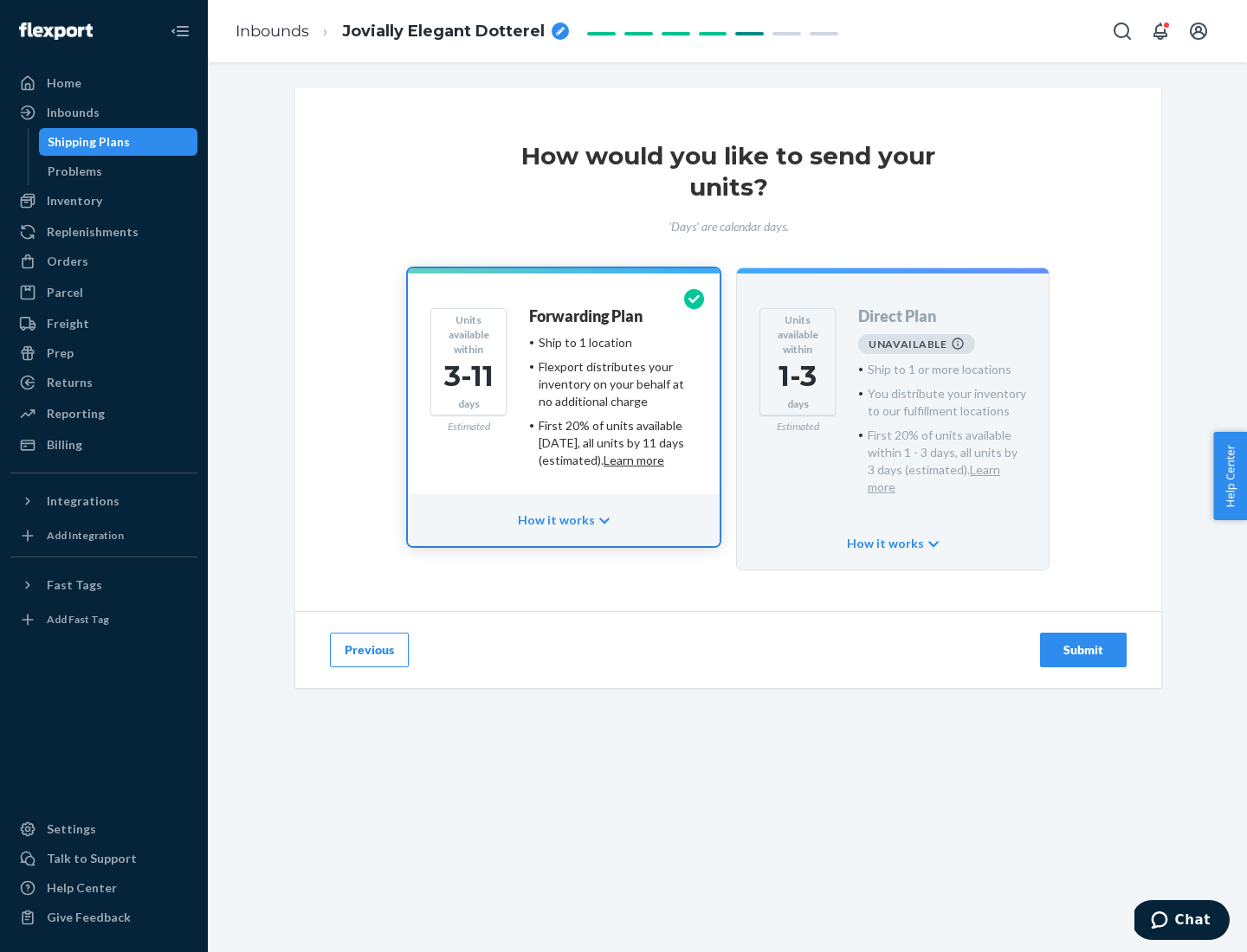
click at [587, 316] on h4 "Forwarding Plan" at bounding box center [586, 317] width 113 height 18
click at [1083, 642] on div "Submit" at bounding box center [1083, 650] width 57 height 18
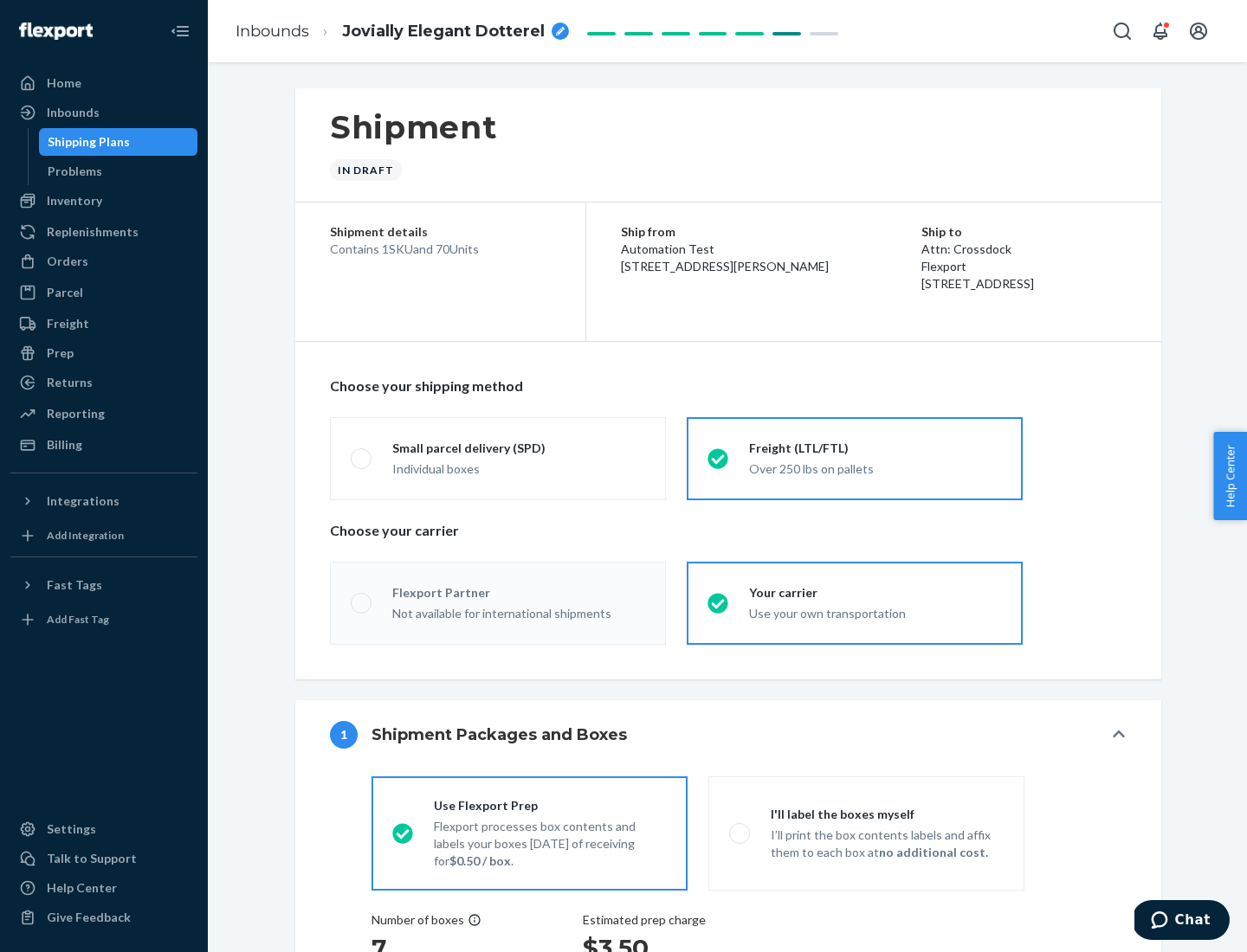
radio input "true"
radio input "false"
radio input "true"
radio input "false"
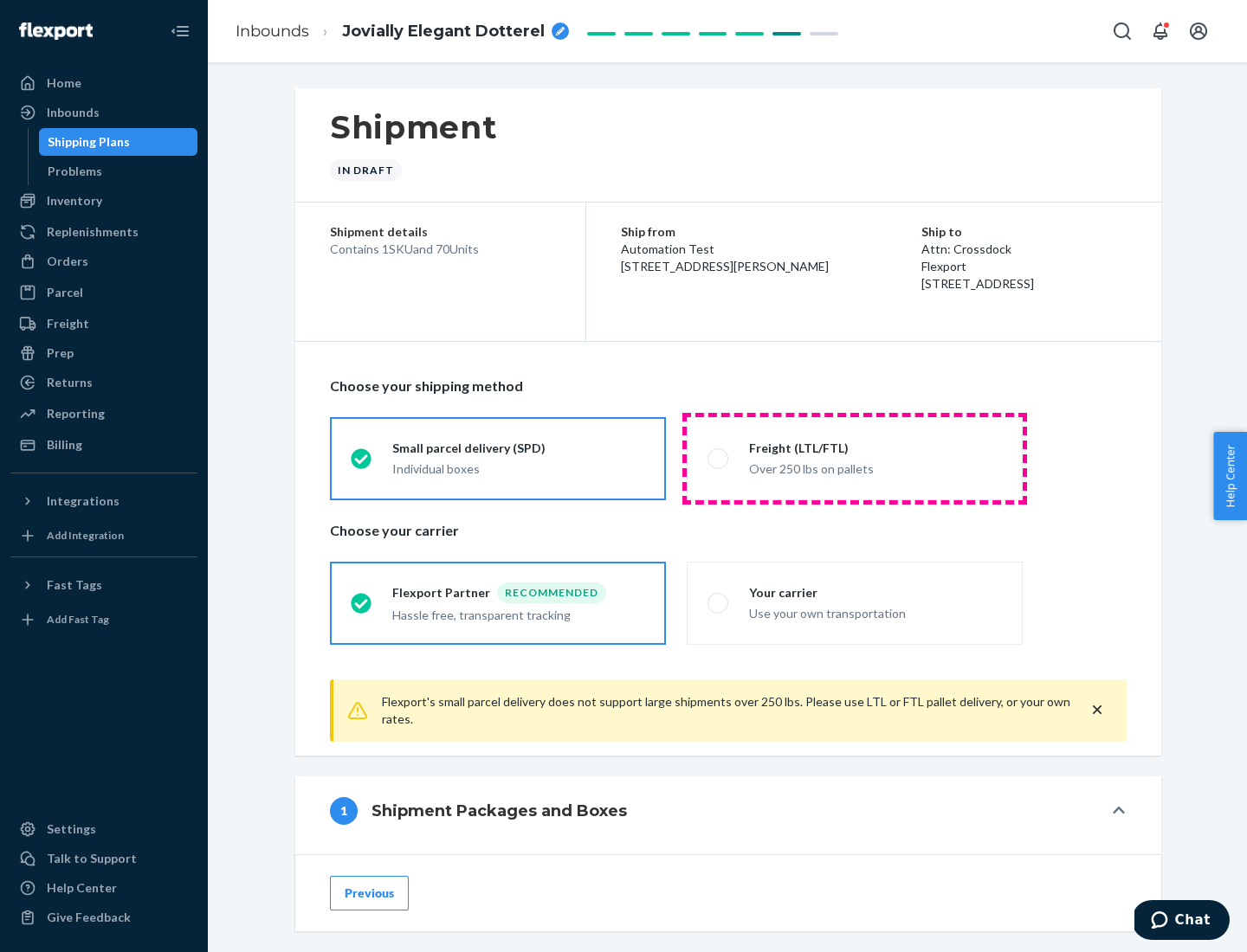
click at [855, 458] on div "Over 250 lbs on pallets" at bounding box center [876, 468] width 253 height 21
click at [718, 458] on input "Freight (LTL/FTL) Over 250 lbs on pallets" at bounding box center [713, 458] width 11 height 11
radio input "true"
radio input "false"
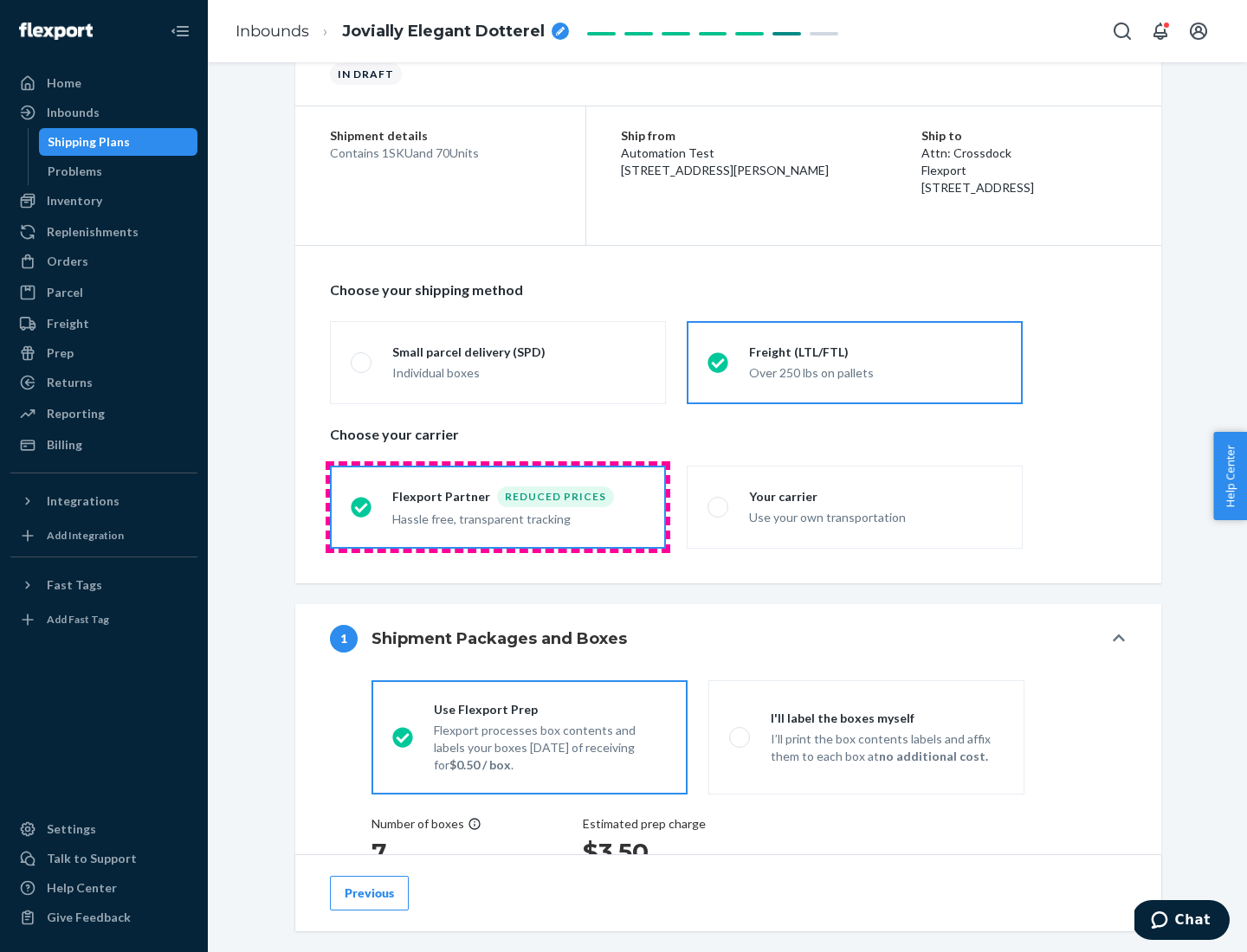
click at [498, 507] on div "Hassle free, transparent tracking" at bounding box center [519, 518] width 253 height 21
click at [362, 506] on input "Flexport Partner Reduced prices Hassle free, transparent tracking" at bounding box center [356, 506] width 11 height 11
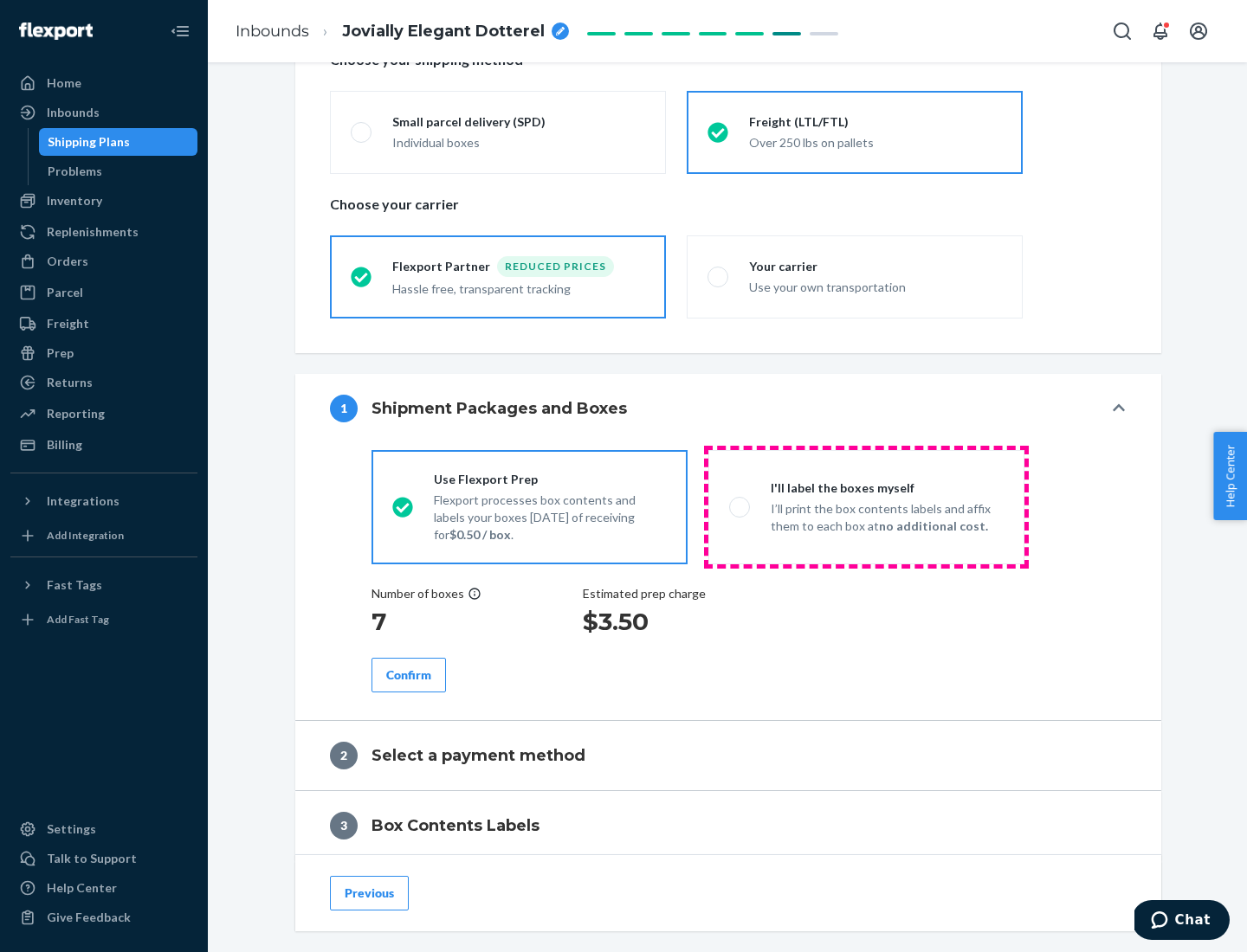
click at [866, 506] on p "I’ll print the box contents labels and affix them to each box at no additional …" at bounding box center [887, 517] width 233 height 34
click at [740, 506] on input "I'll label the boxes myself I’ll print the box contents labels and affix them t…" at bounding box center [734, 506] width 11 height 11
radio input "true"
radio input "false"
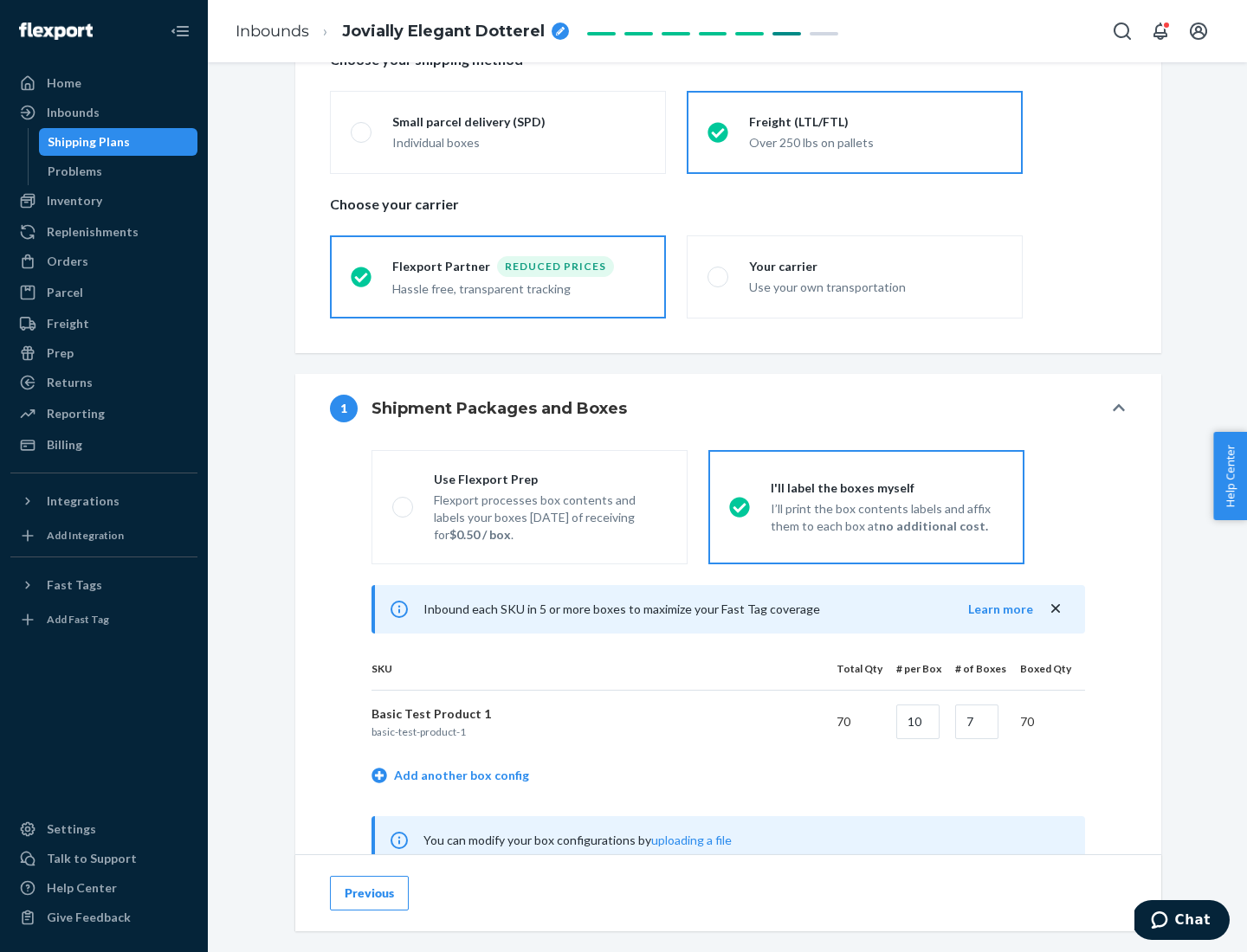
scroll to position [541, 0]
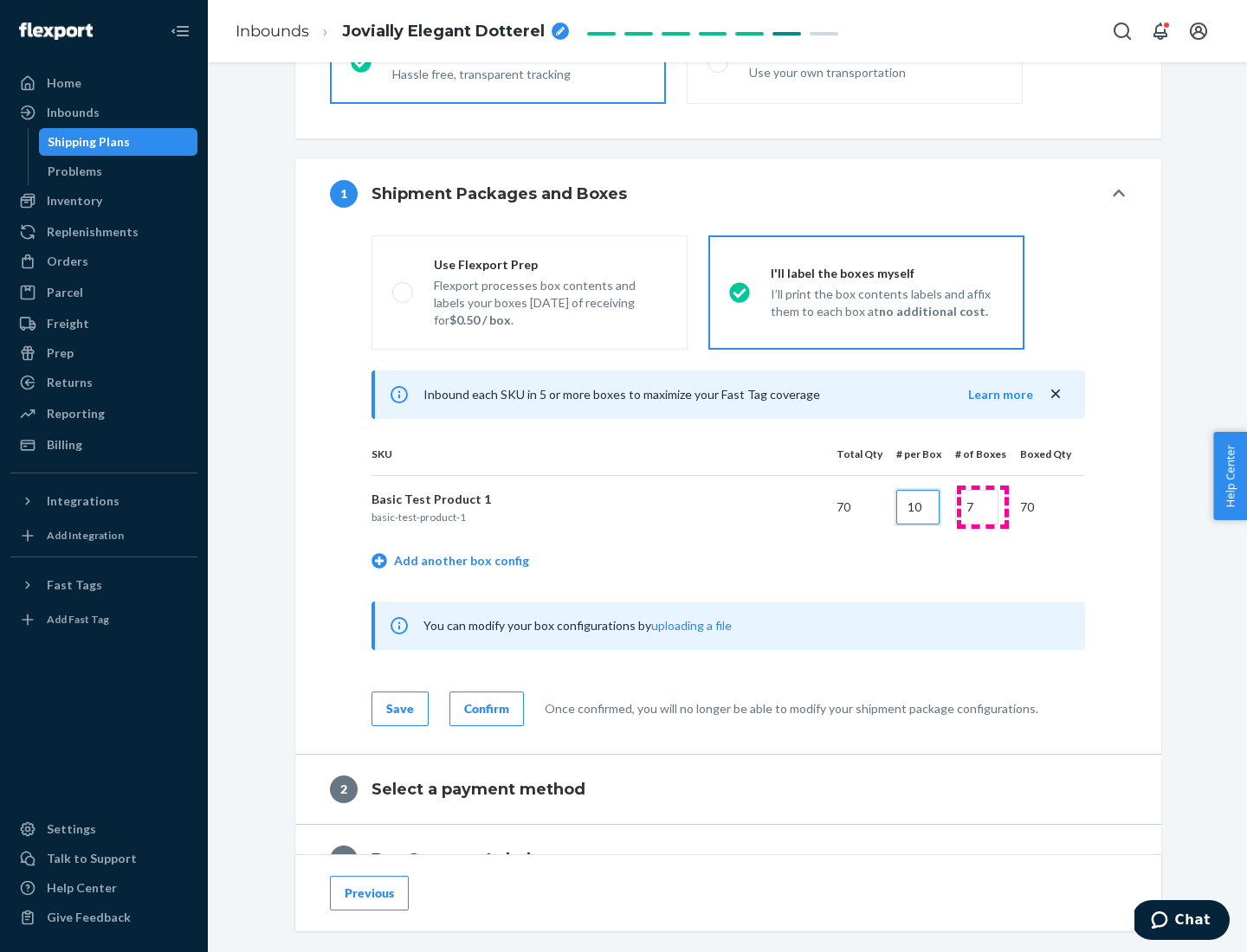
type input "10"
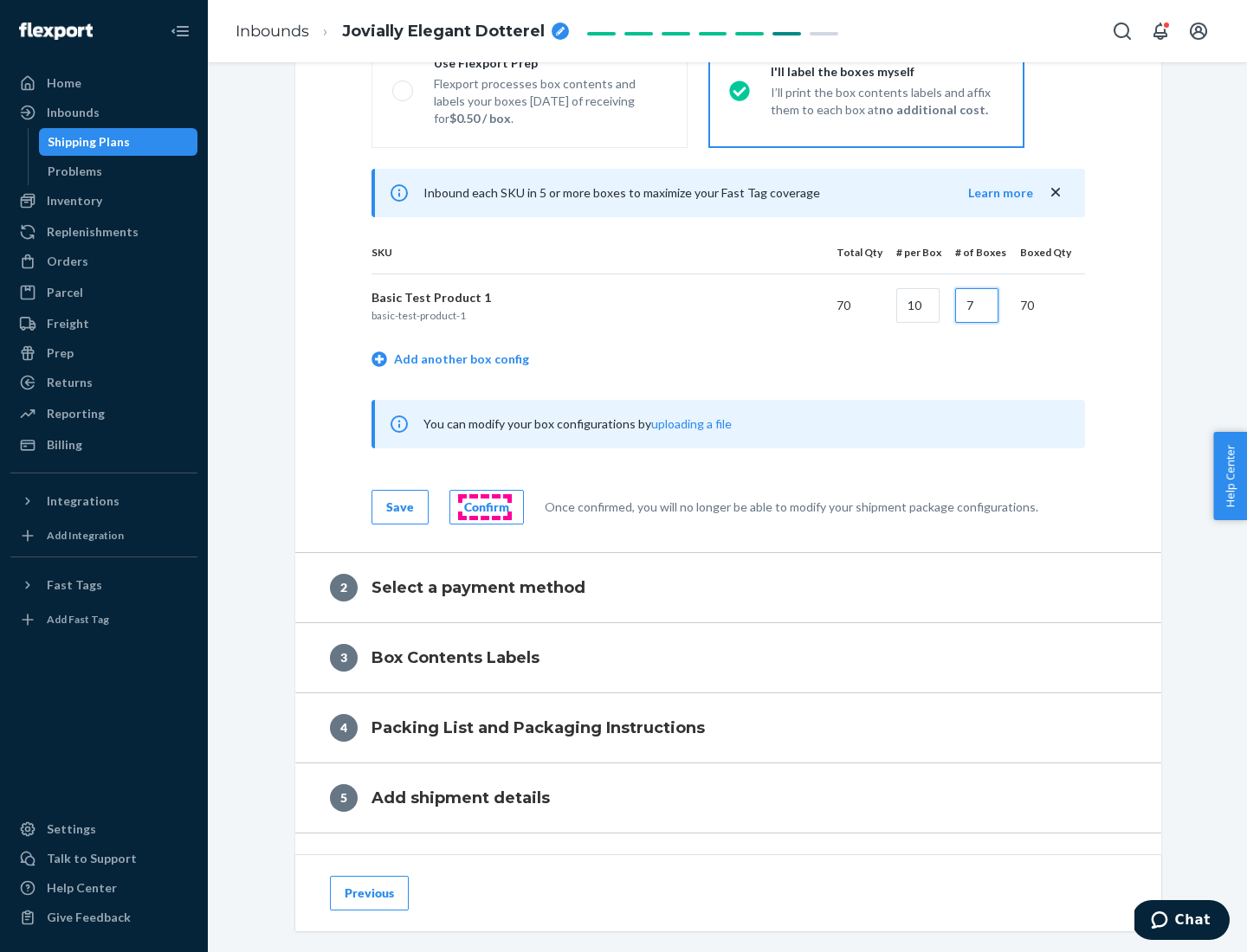
type input "7"
click at [485, 506] on div "Confirm" at bounding box center [486, 507] width 45 height 18
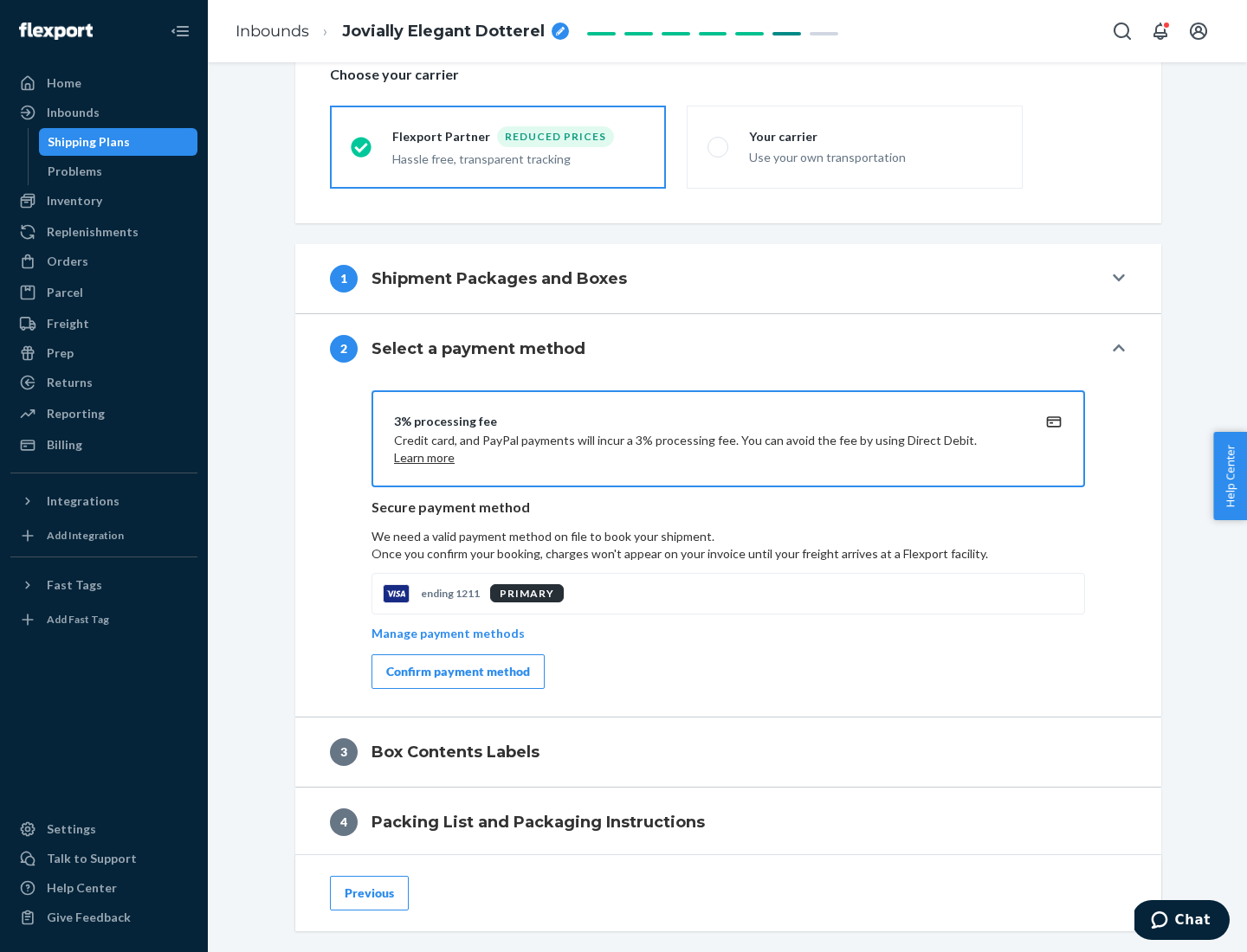
scroll to position [621, 0]
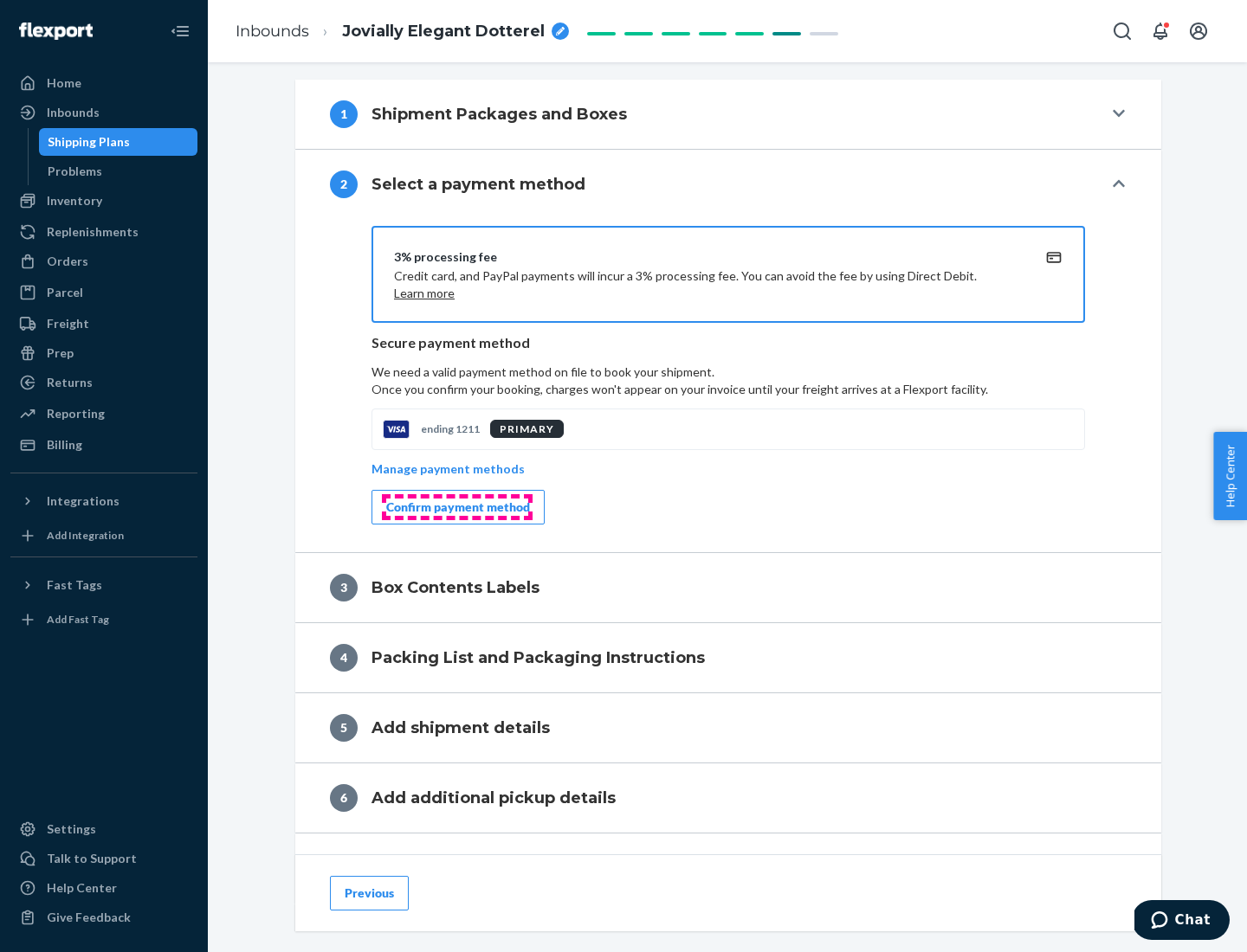
click at [456, 507] on div "Confirm payment method" at bounding box center [457, 507] width 143 height 18
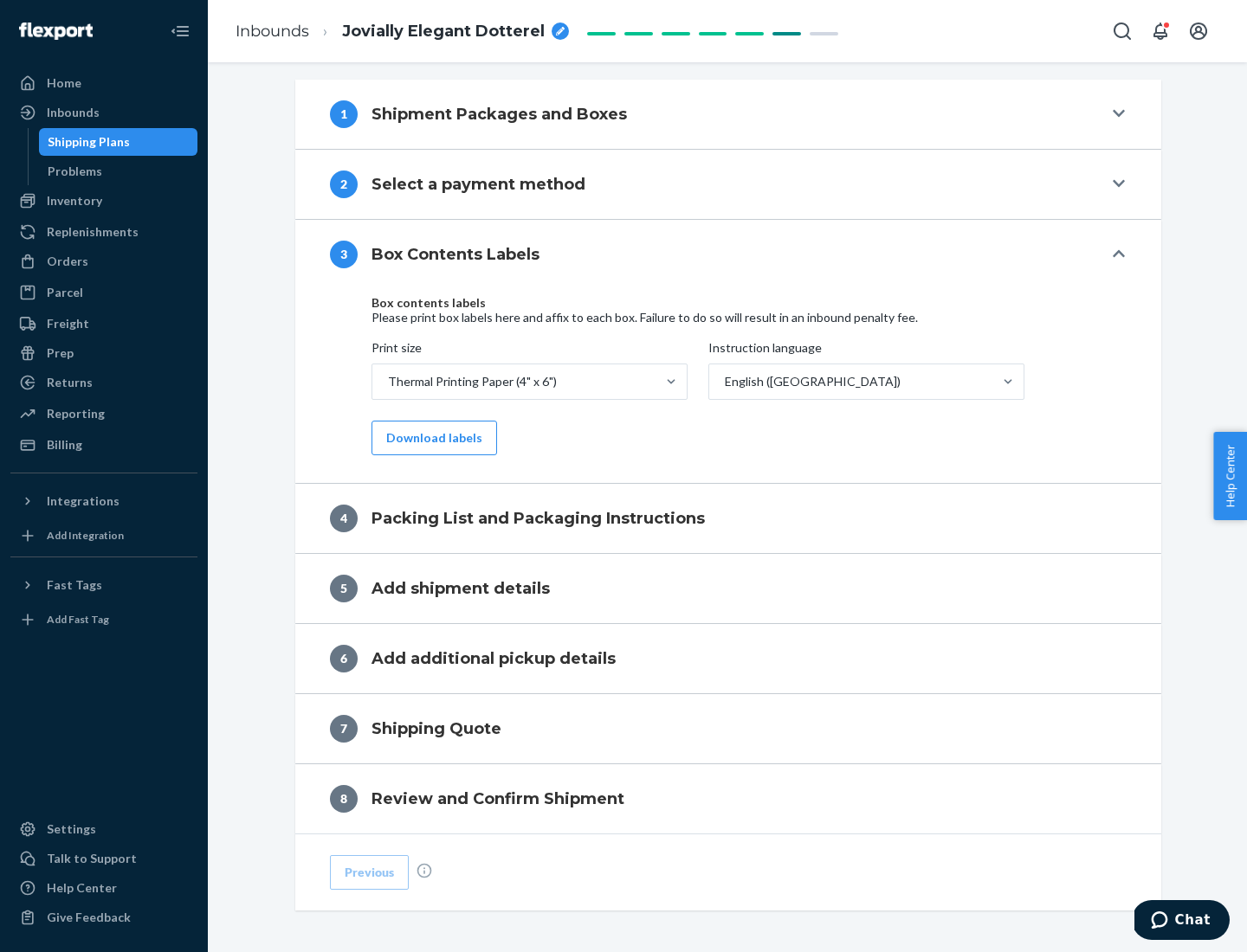
scroll to position [551, 0]
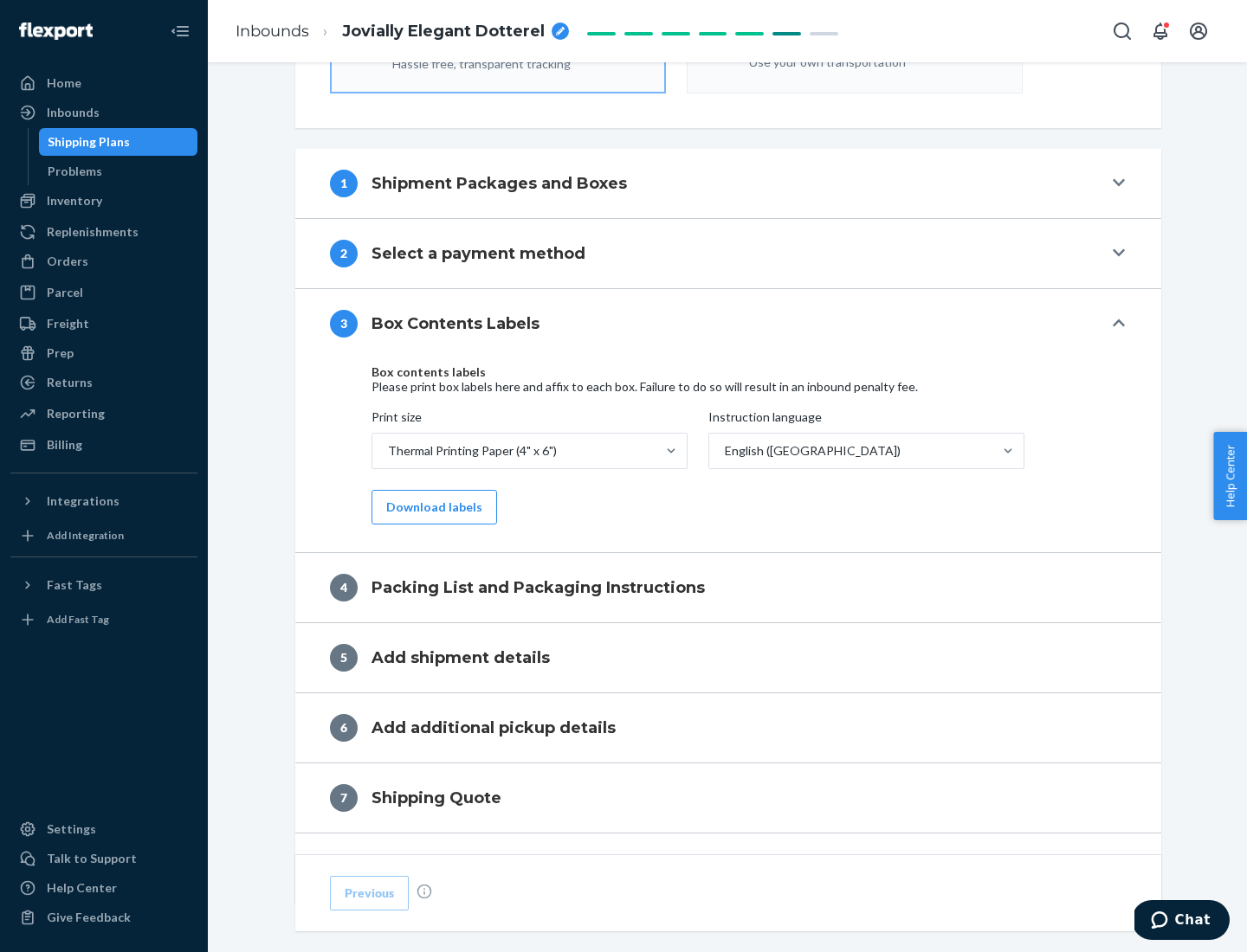
click at [431, 507] on button "Download labels" at bounding box center [434, 506] width 126 height 34
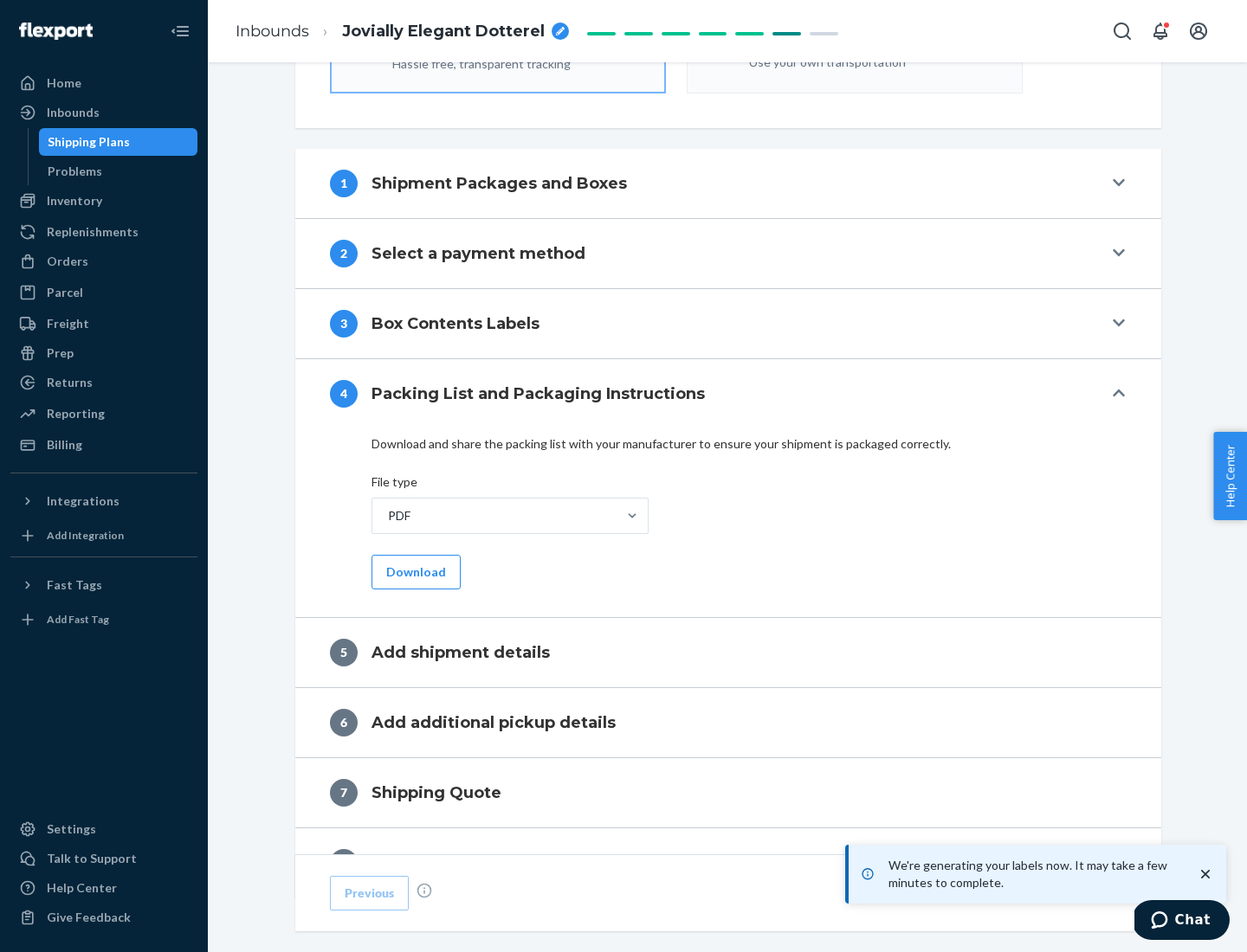
scroll to position [616, 0]
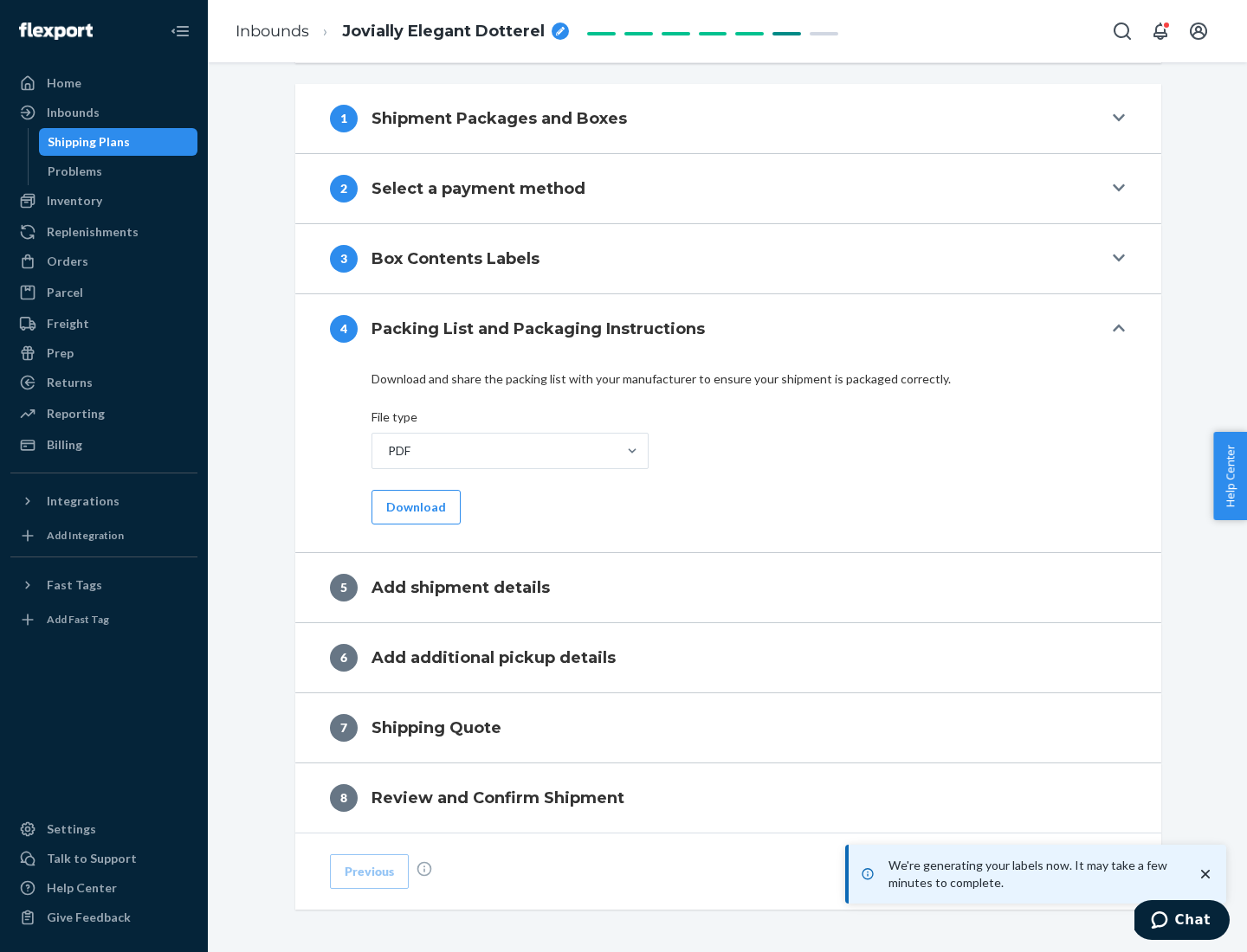
click at [414, 506] on button "Download" at bounding box center [416, 506] width 89 height 34
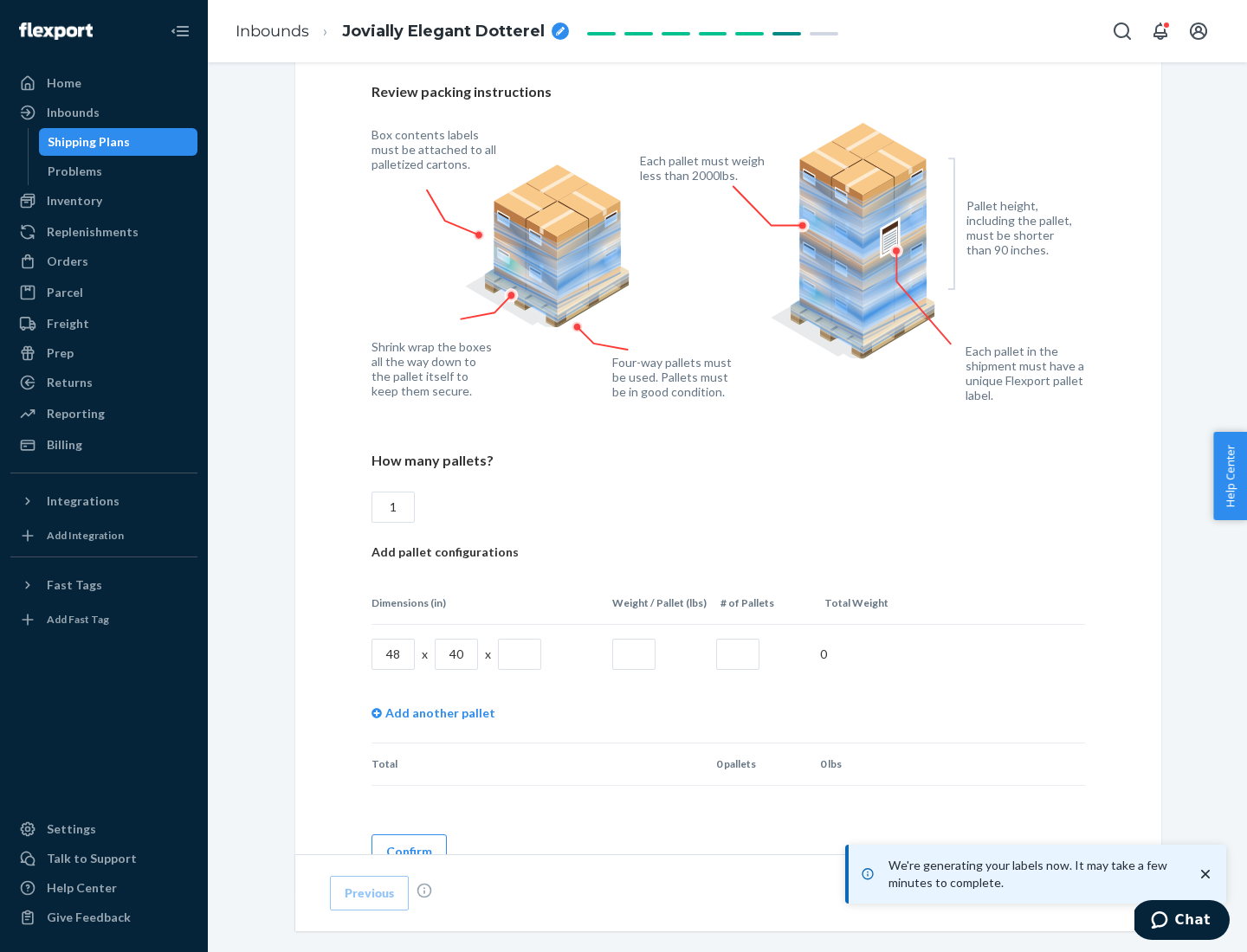
scroll to position [1258, 0]
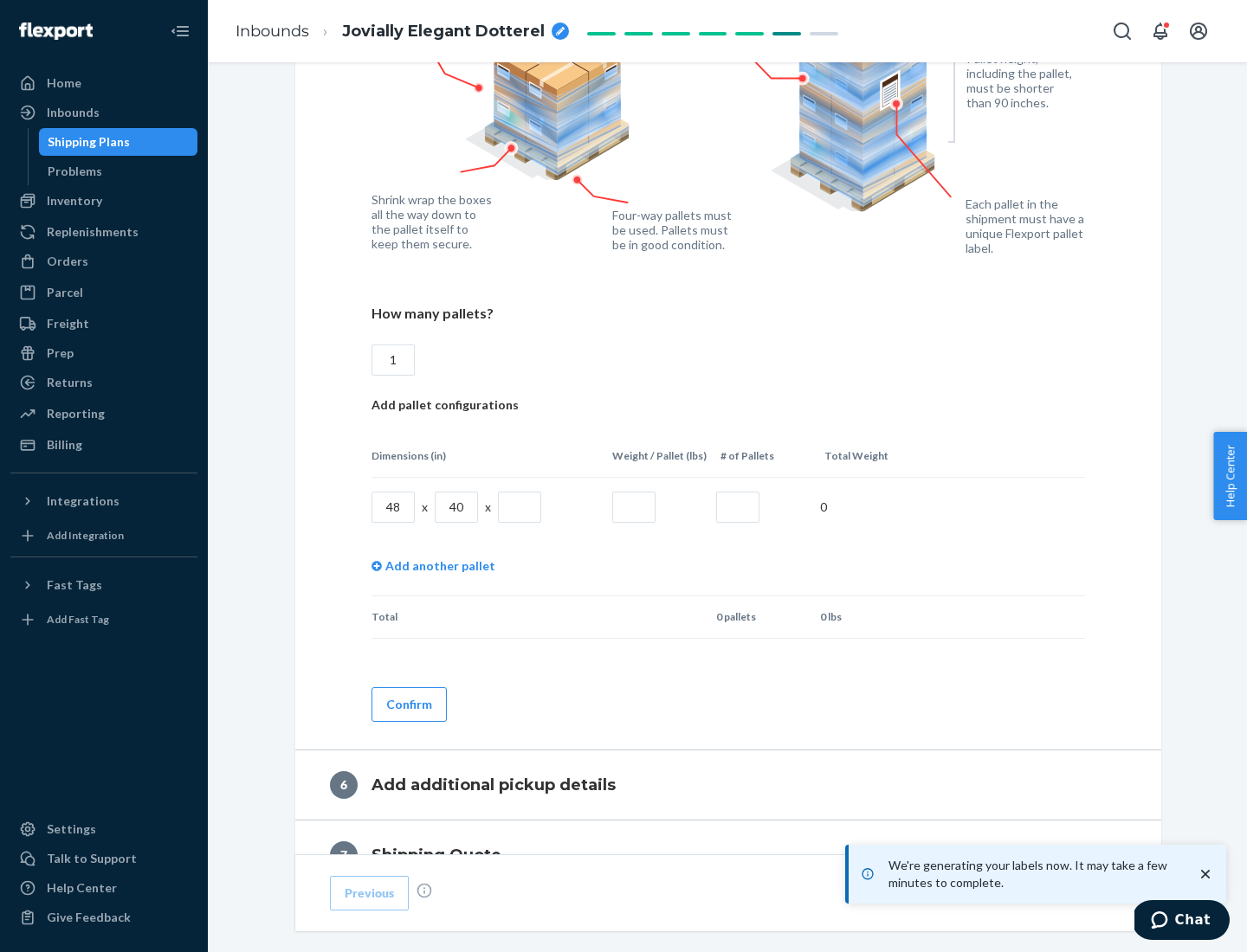
type input "1"
type input "40"
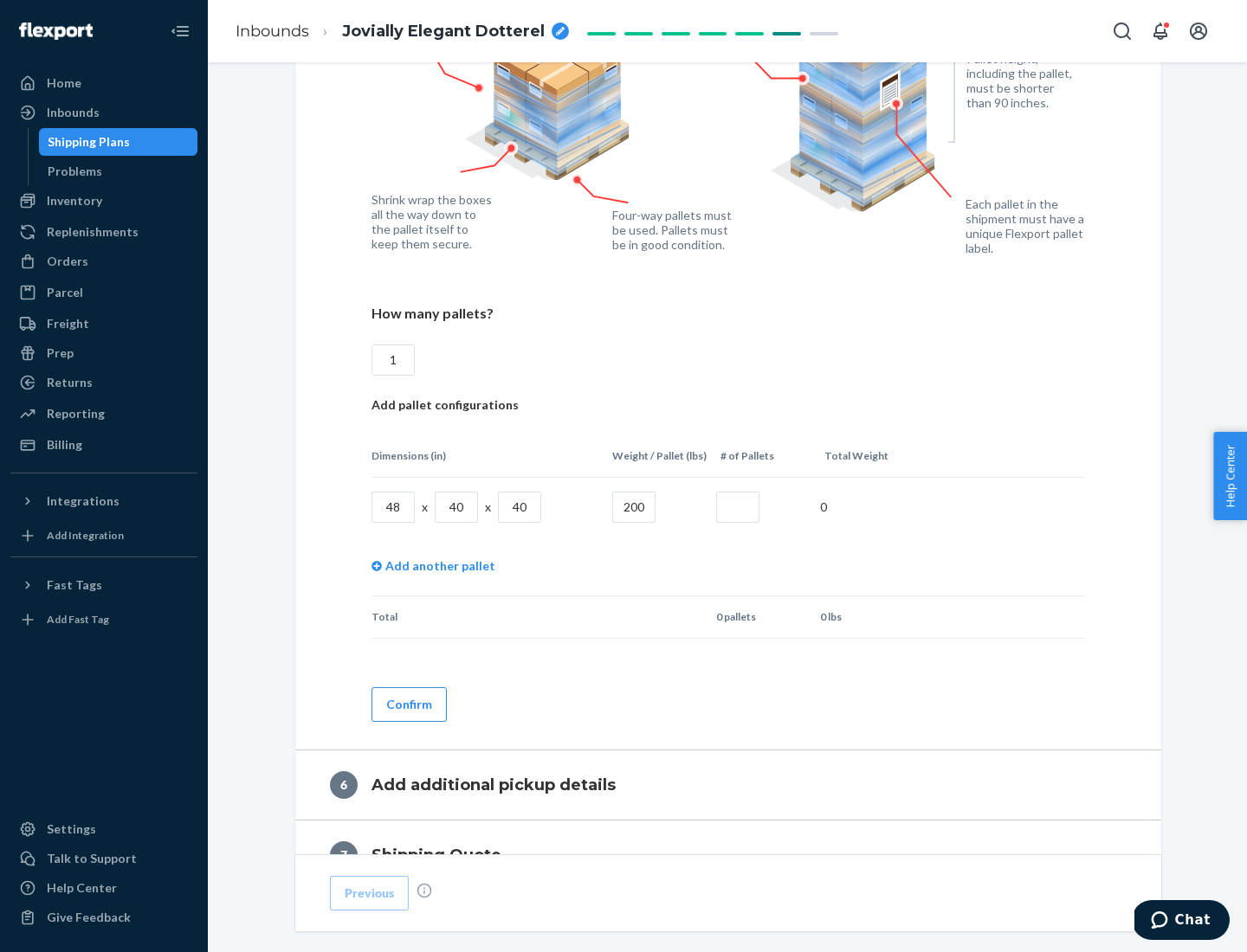
type input "200"
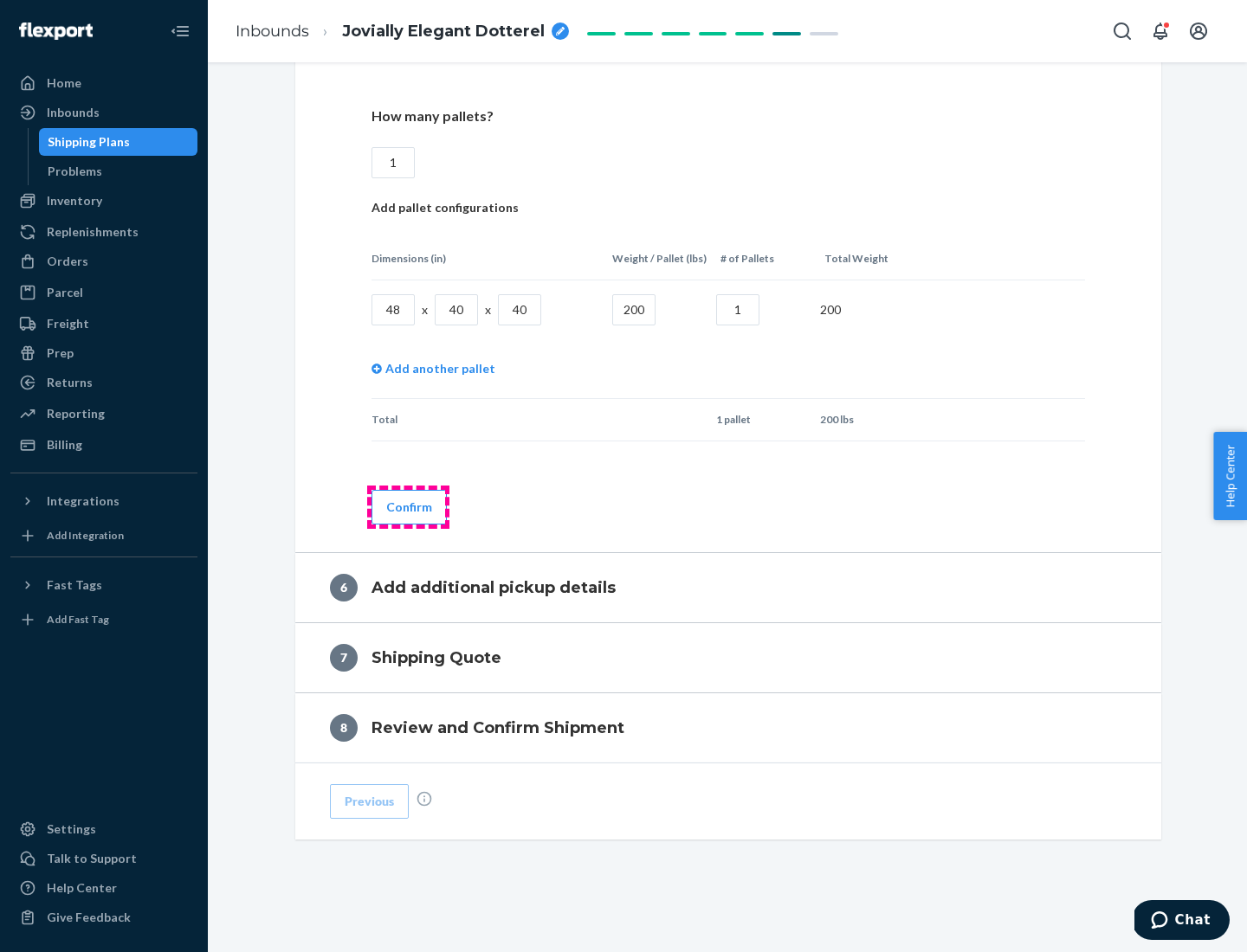
type input "1"
click at [408, 506] on button "Confirm" at bounding box center [410, 506] width 76 height 34
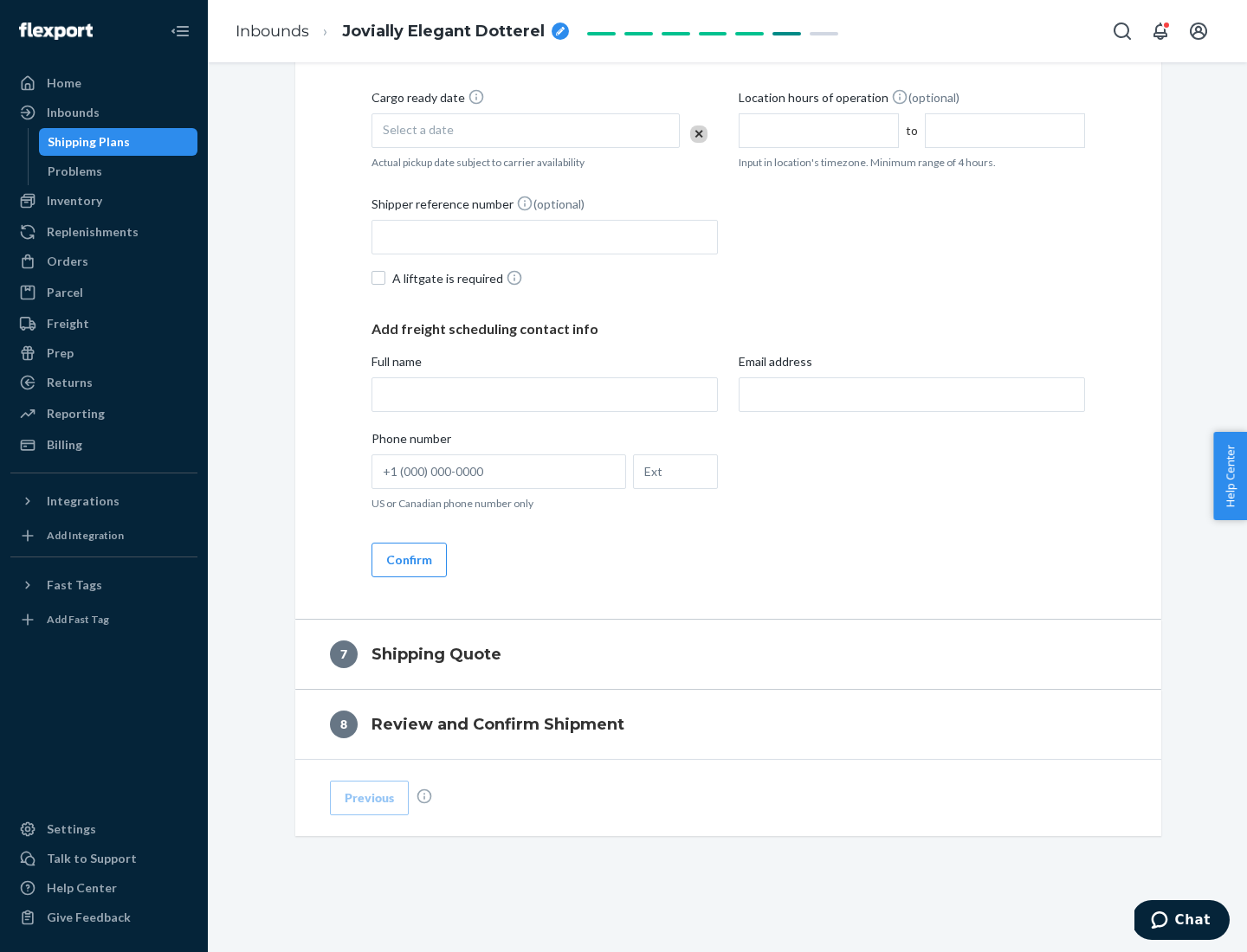
scroll to position [662, 0]
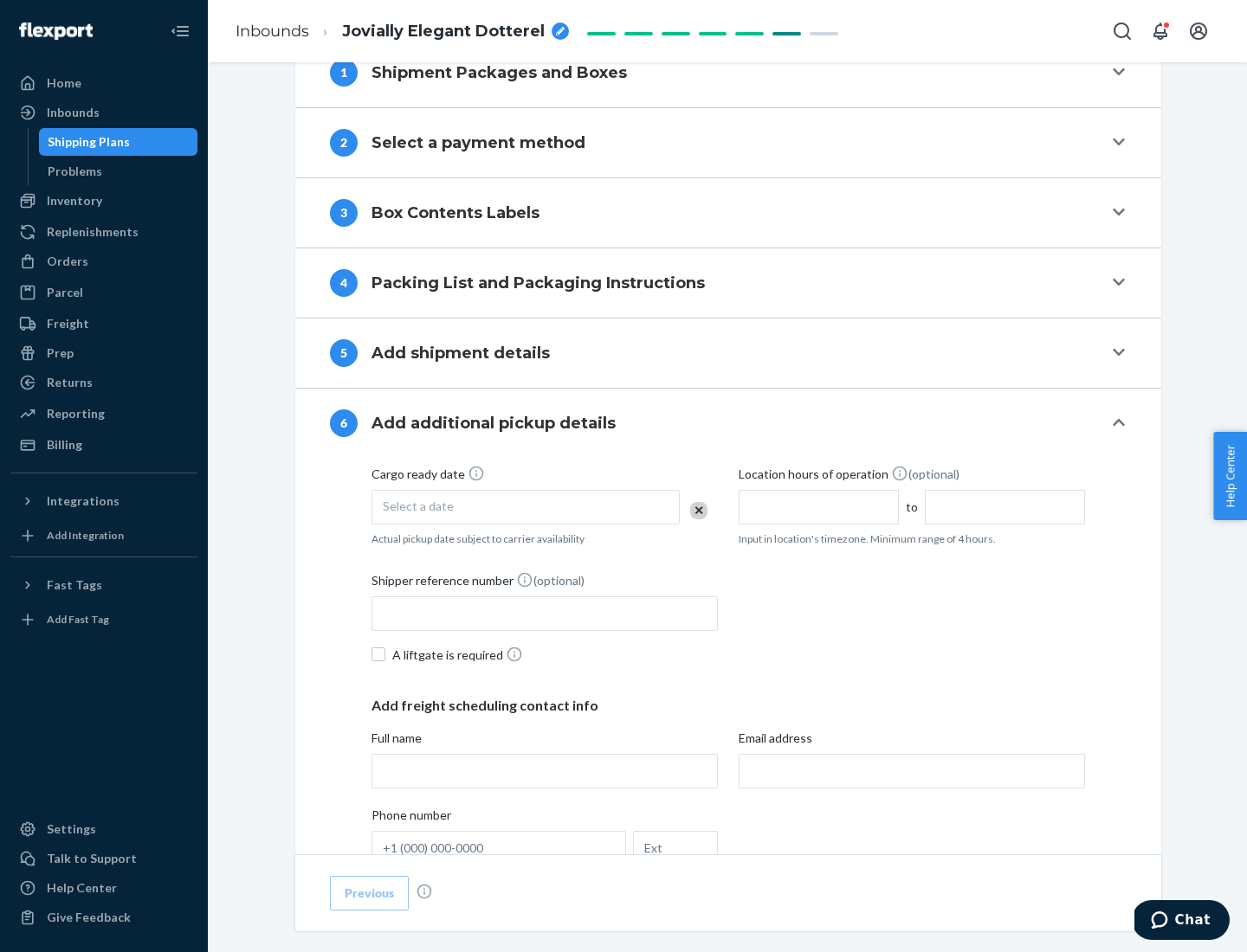
click at [526, 506] on div "Select a date" at bounding box center [526, 506] width 309 height 34
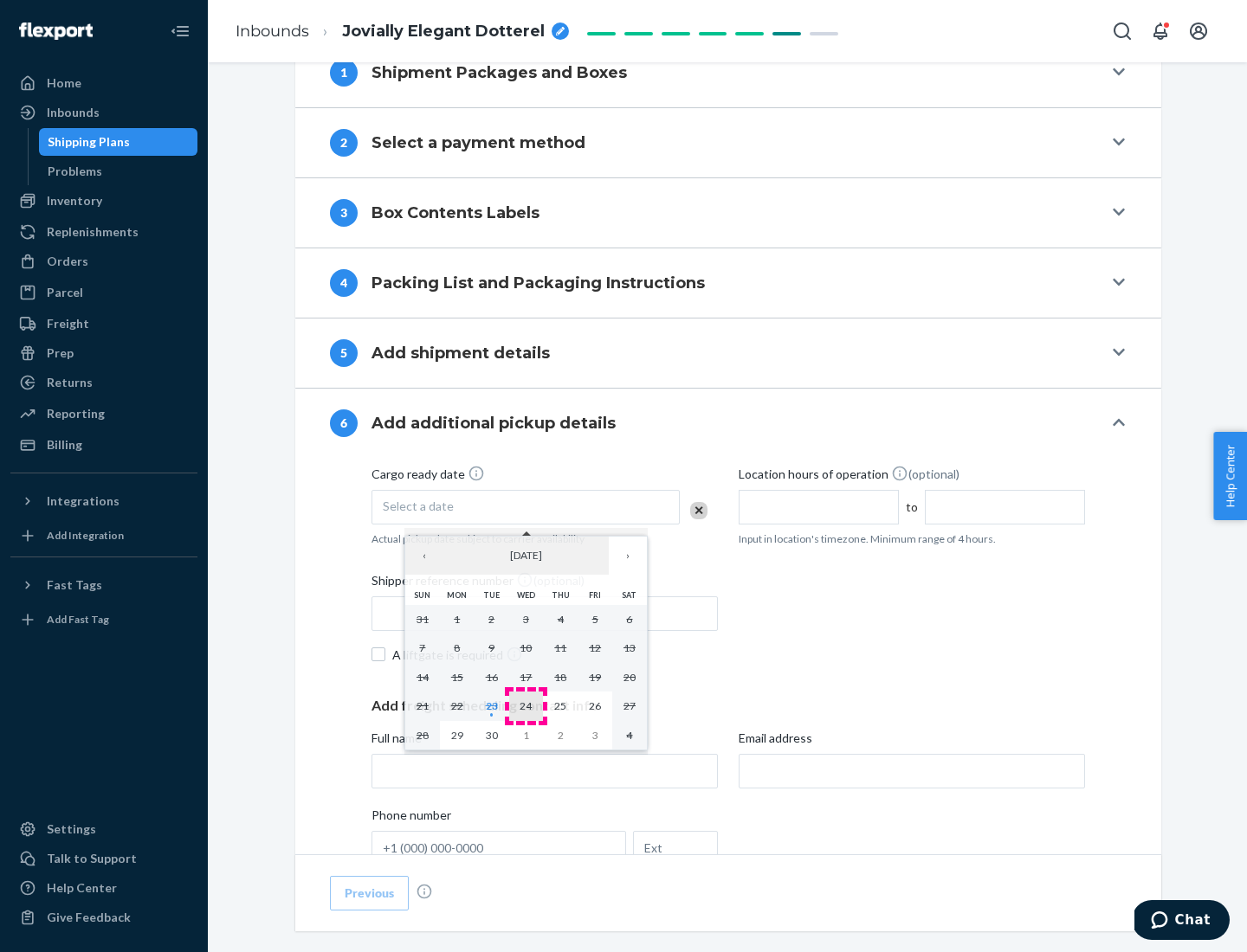
click at [526, 706] on abbr "24" at bounding box center [526, 706] width 12 height 13
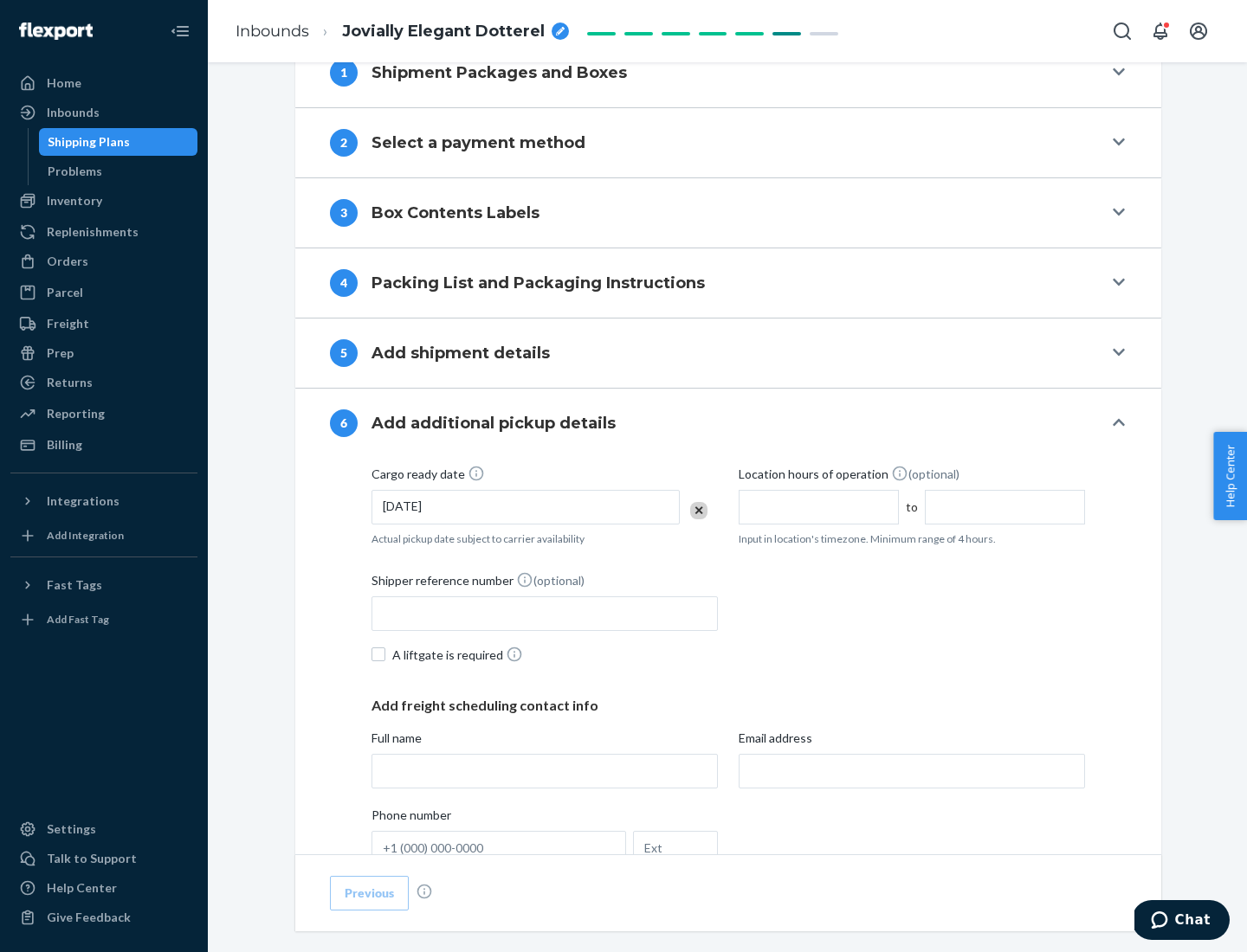
scroll to position [927, 0]
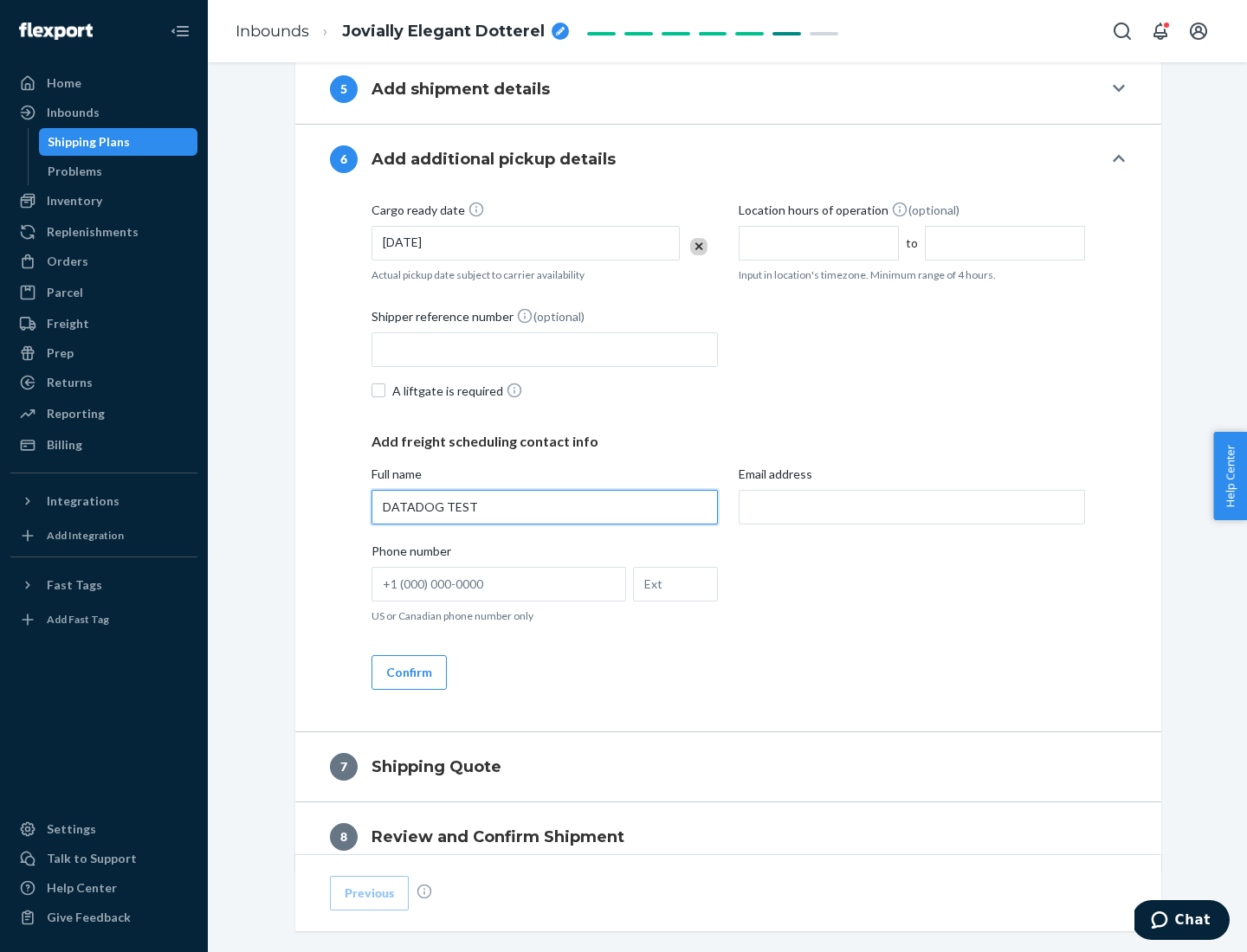
type input "DATADOG TEST"
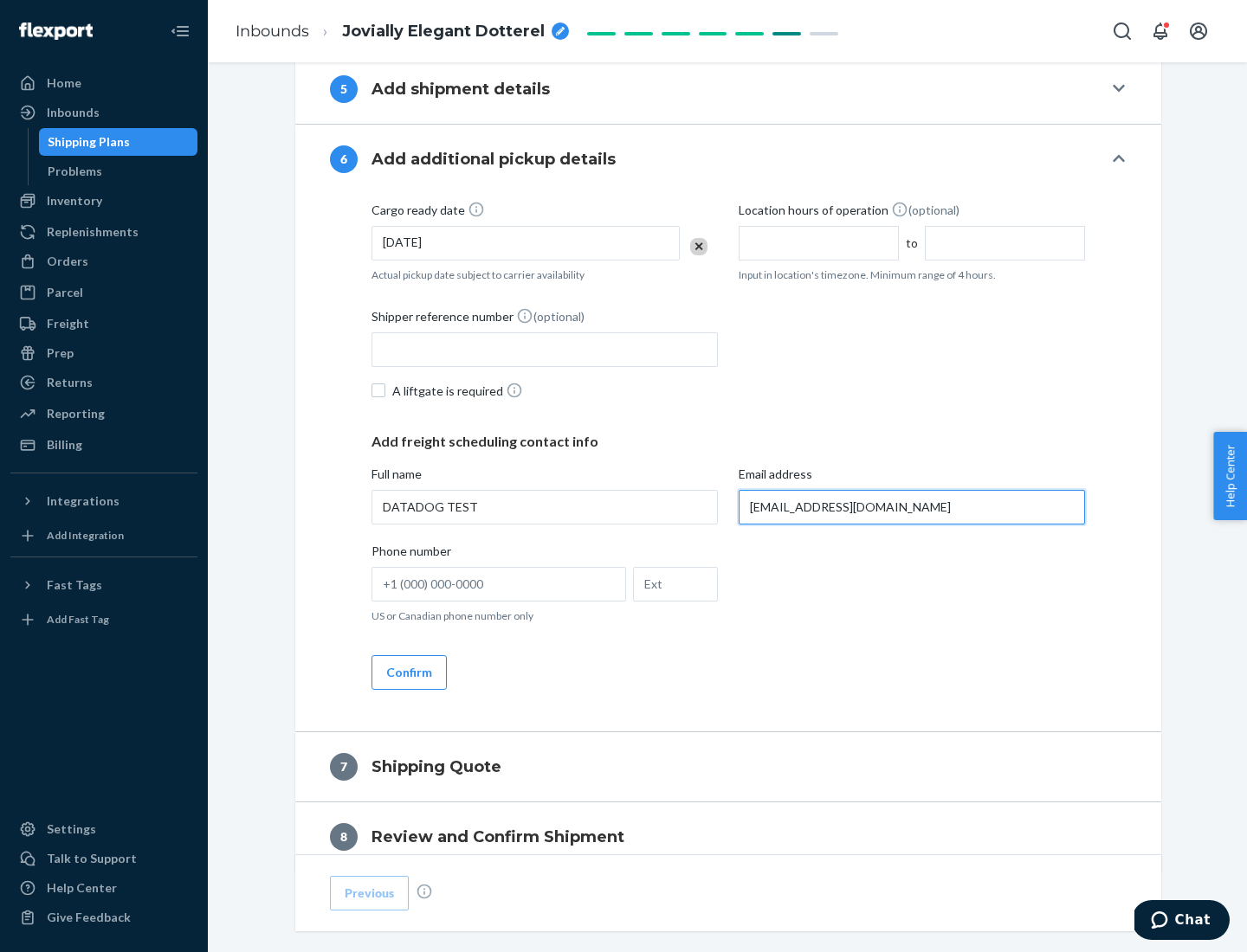
scroll to position [1004, 0]
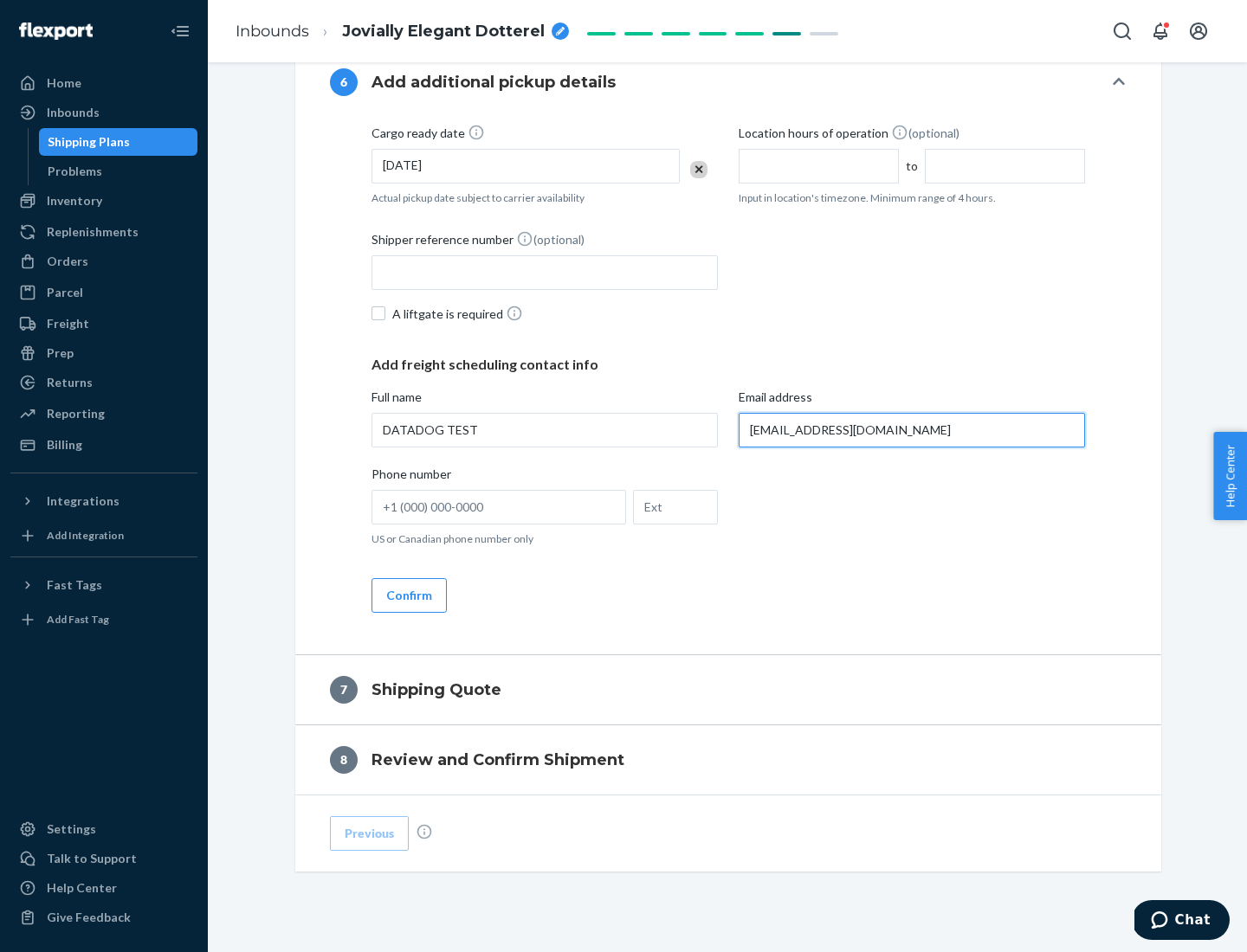
type input "[EMAIL_ADDRESS][DOMAIN_NAME]"
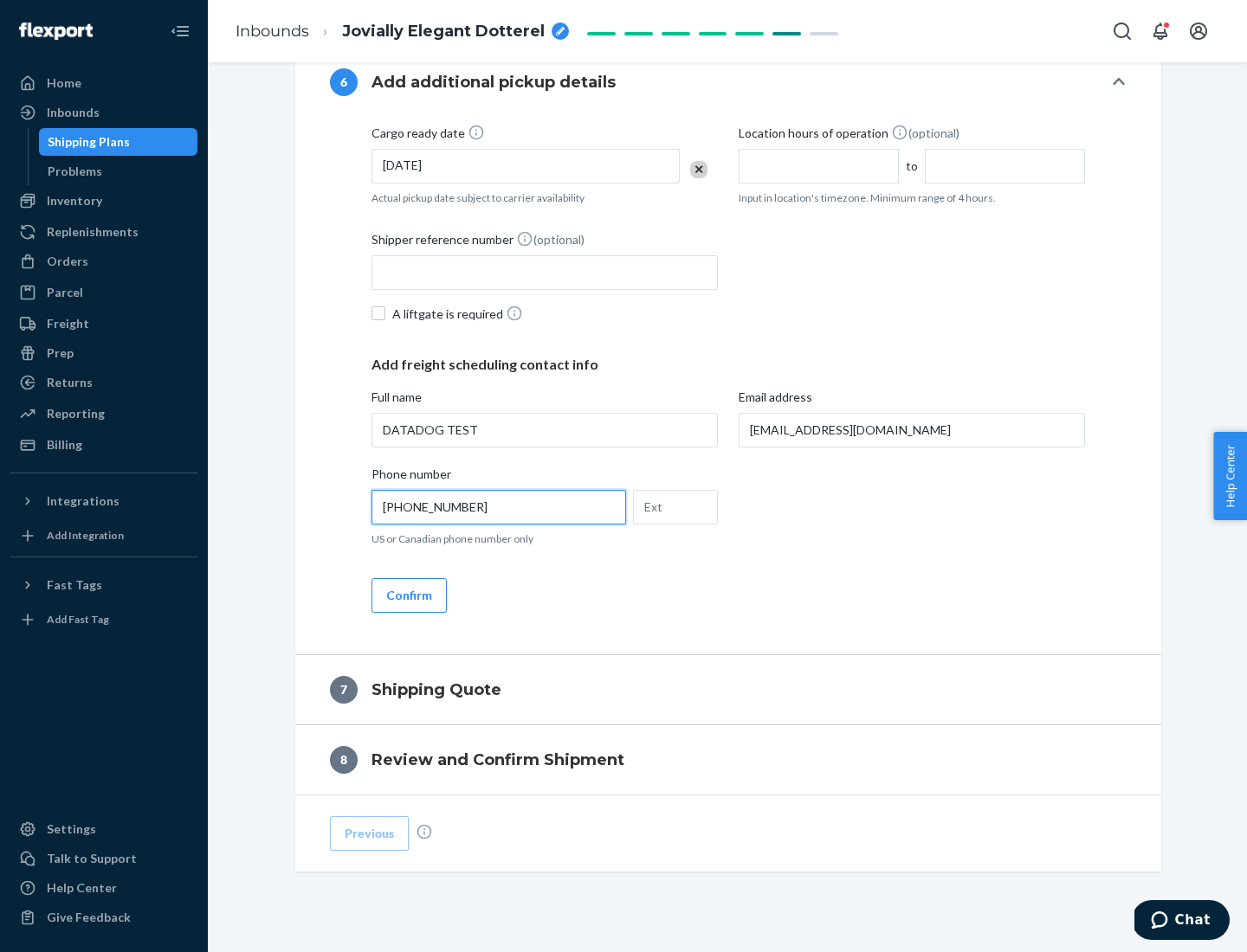
scroll to position [1039, 0]
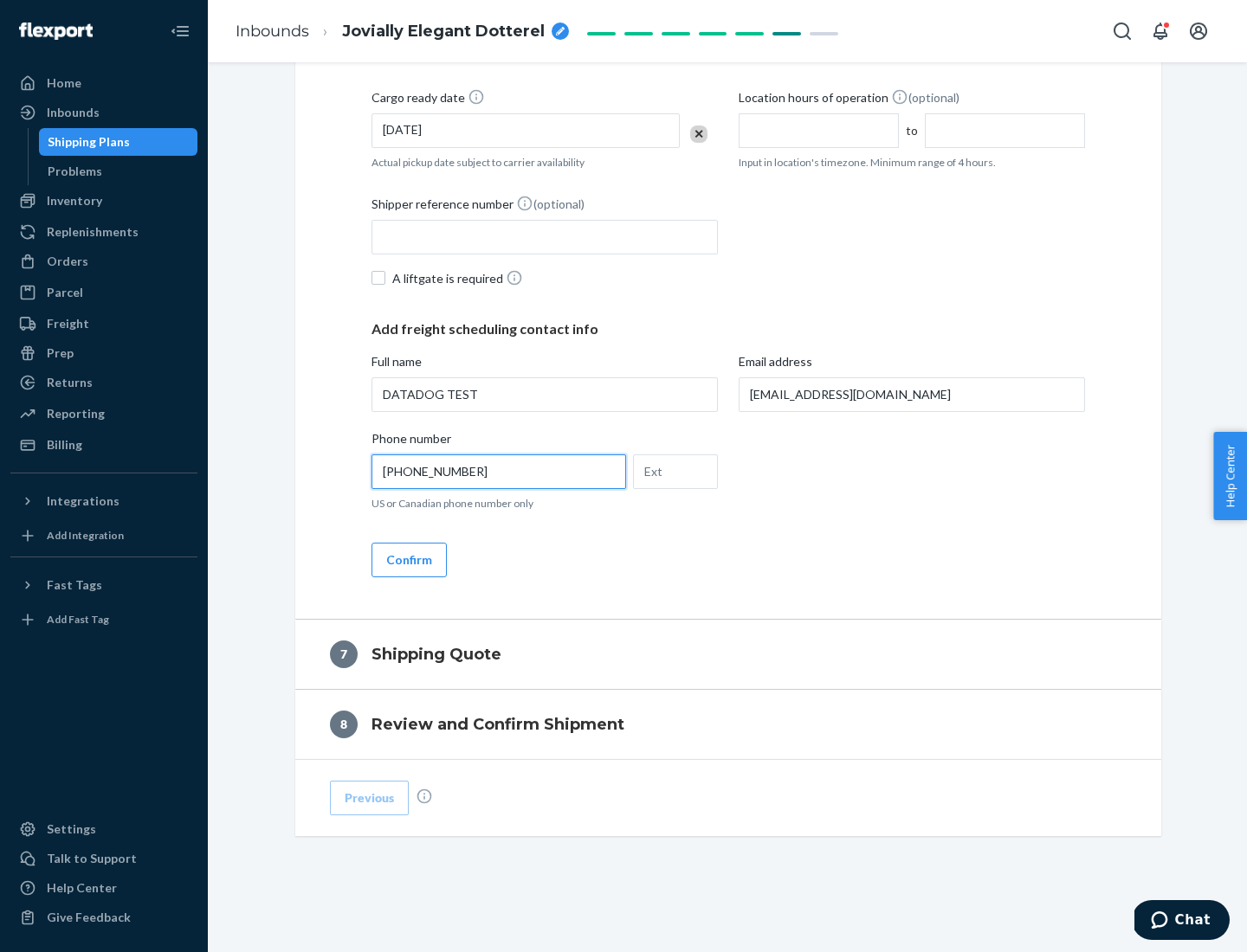
type input "[PHONE_NUMBER]"
click at [408, 559] on button "Confirm" at bounding box center [410, 560] width 76 height 34
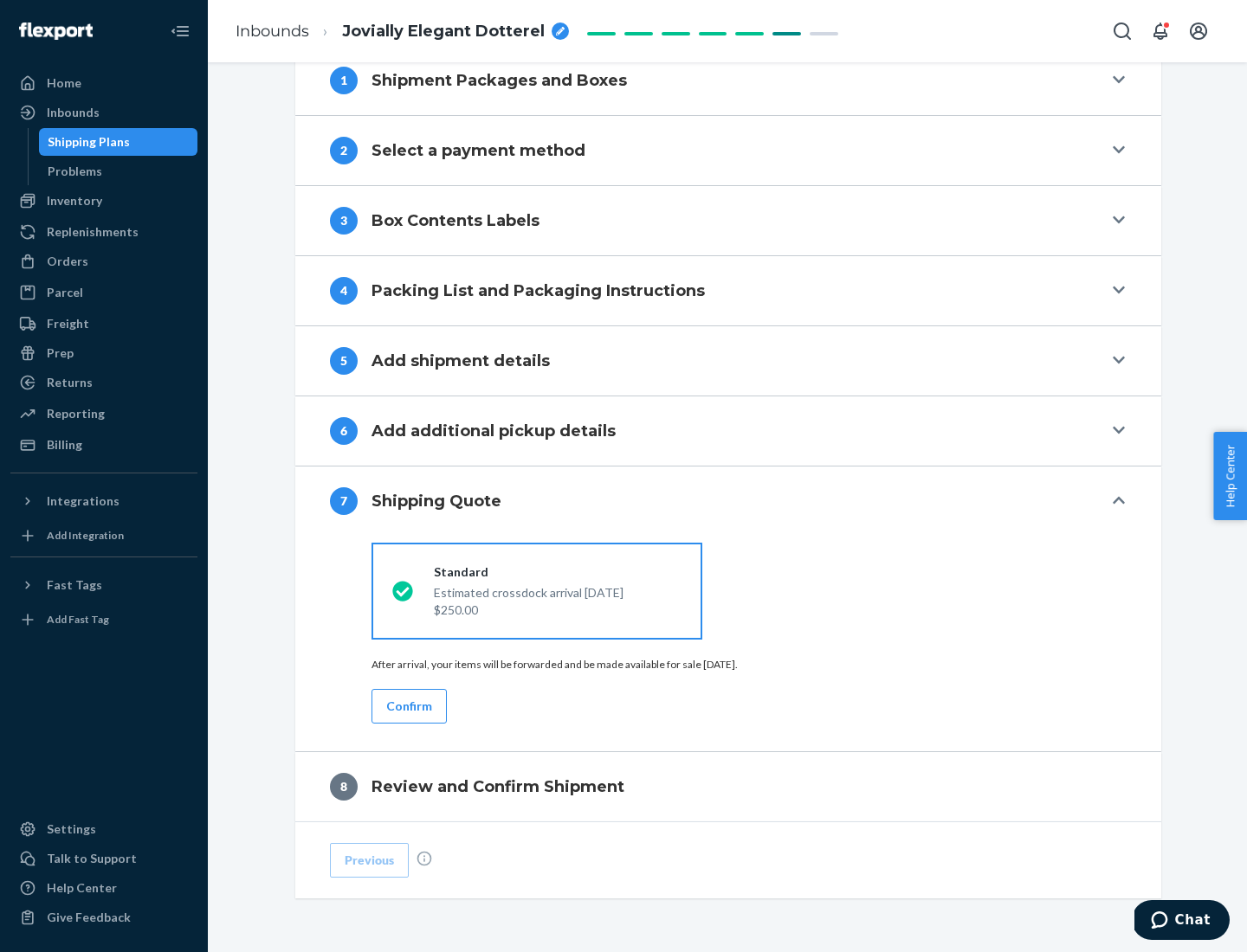
scroll to position [717, 0]
